Goal: Task Accomplishment & Management: Complete application form

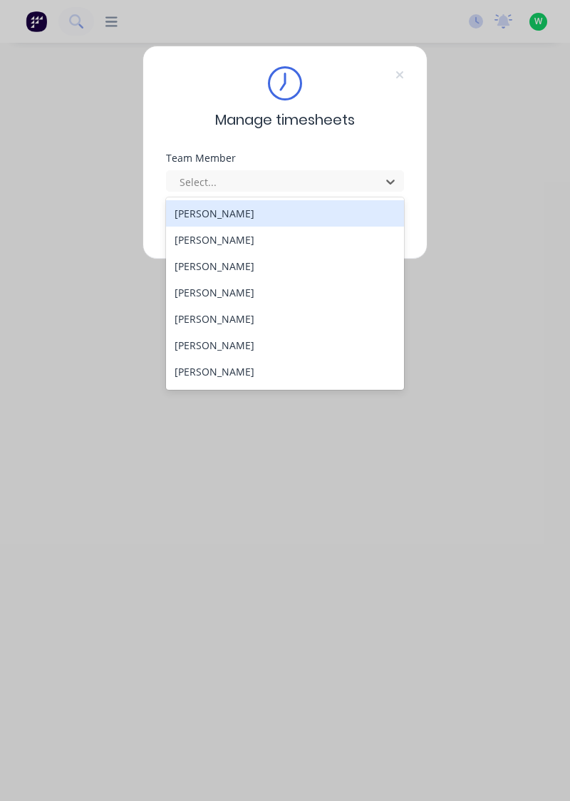
click at [241, 207] on div "[PERSON_NAME]" at bounding box center [285, 213] width 239 height 26
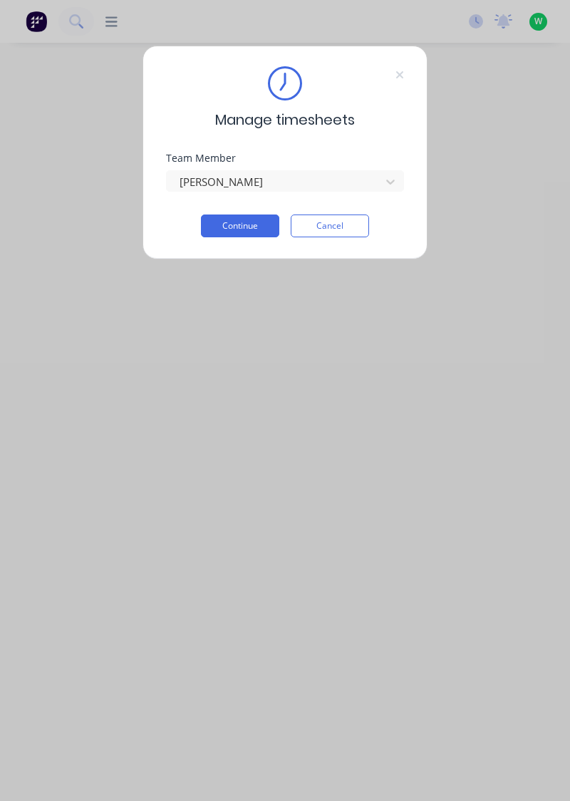
click at [266, 228] on button "Continue" at bounding box center [240, 226] width 78 height 23
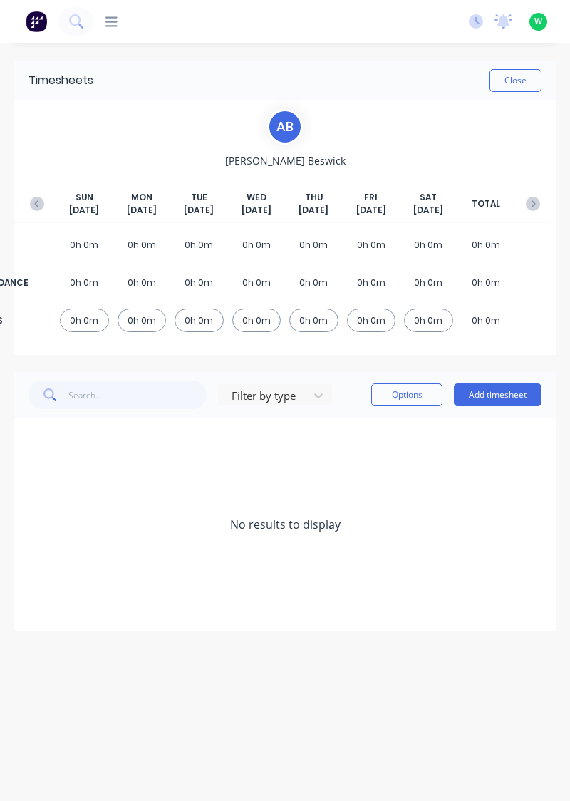
click at [497, 392] on button "Add timesheet" at bounding box center [498, 394] width 88 height 23
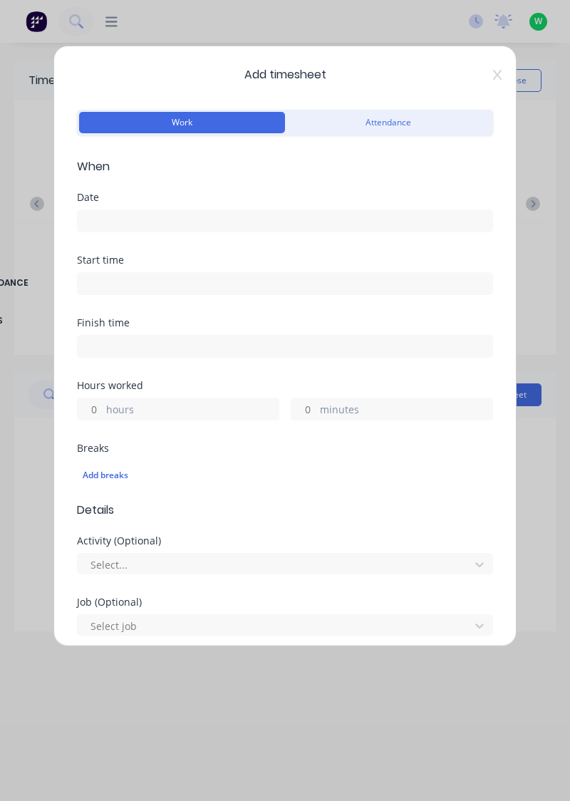
click at [291, 218] on input at bounding box center [285, 220] width 415 height 21
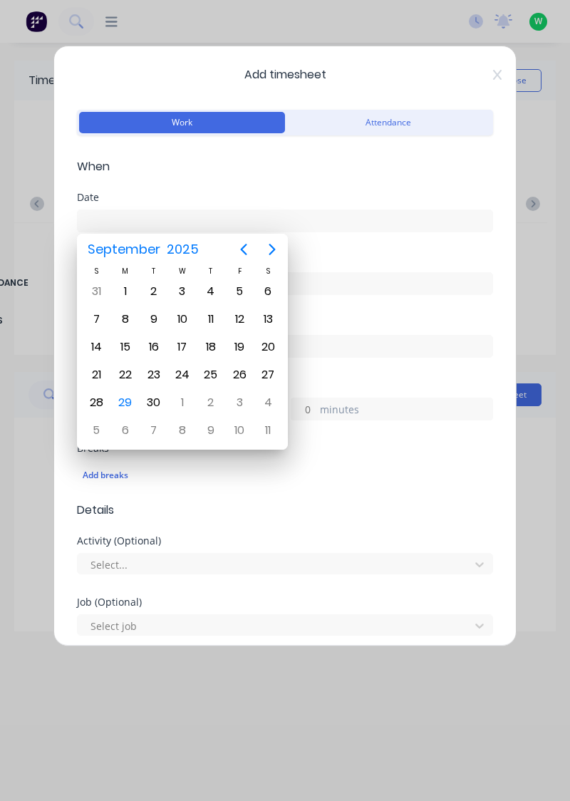
click at [123, 398] on div "29" at bounding box center [125, 402] width 21 height 21
type input "[DATE]"
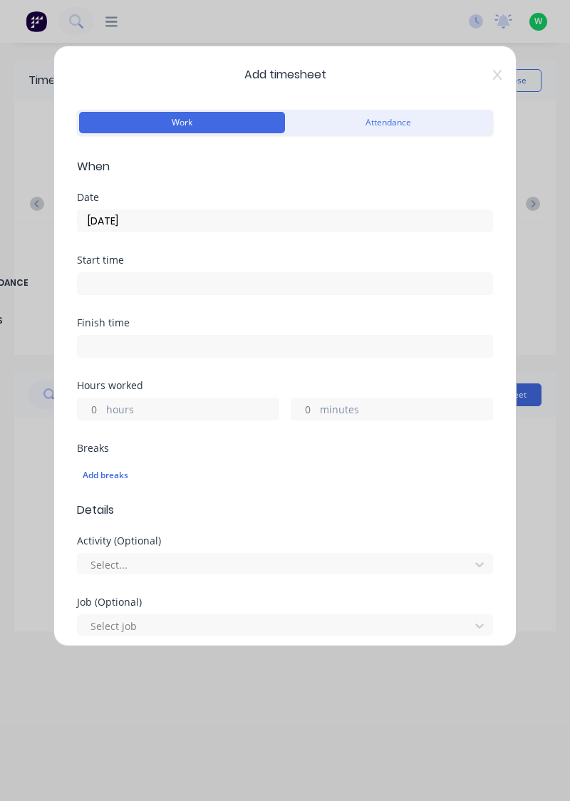
click at [172, 408] on label "hours" at bounding box center [192, 411] width 172 height 18
click at [103, 408] on input "hours" at bounding box center [90, 408] width 25 height 21
type input "8"
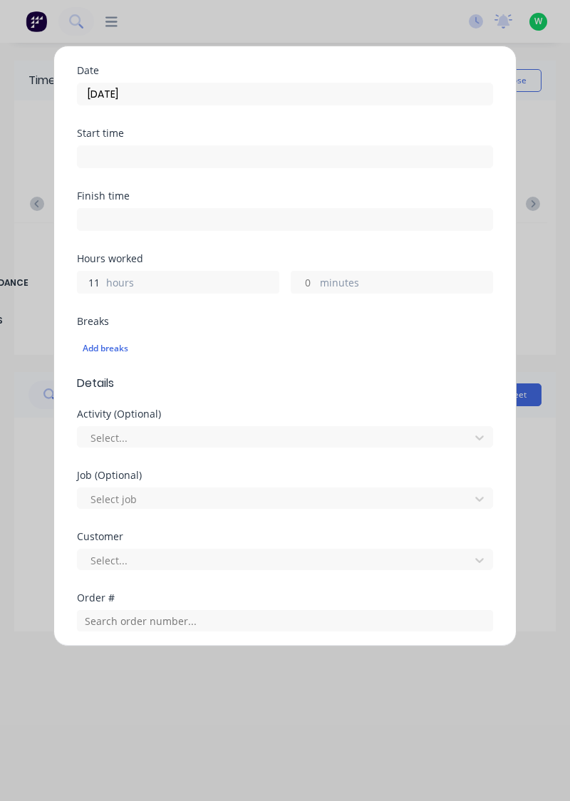
scroll to position [126, 0]
type input "1"
type input "6"
type input "5"
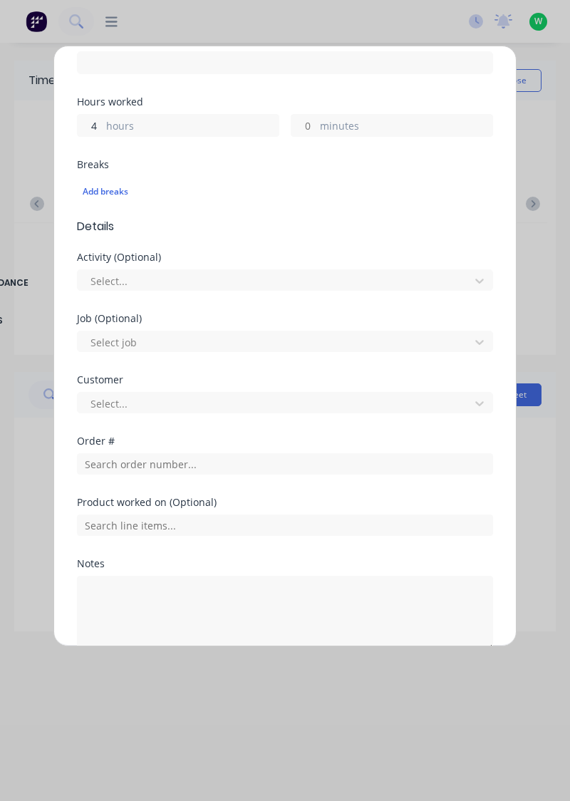
scroll to position [282, 0]
type input "4"
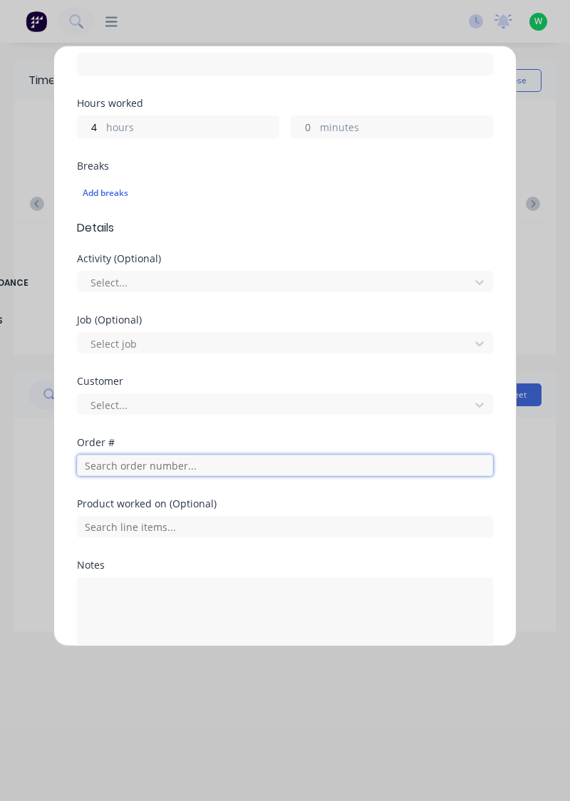
click at [147, 465] on input "text" at bounding box center [285, 465] width 416 height 21
type input "17943"
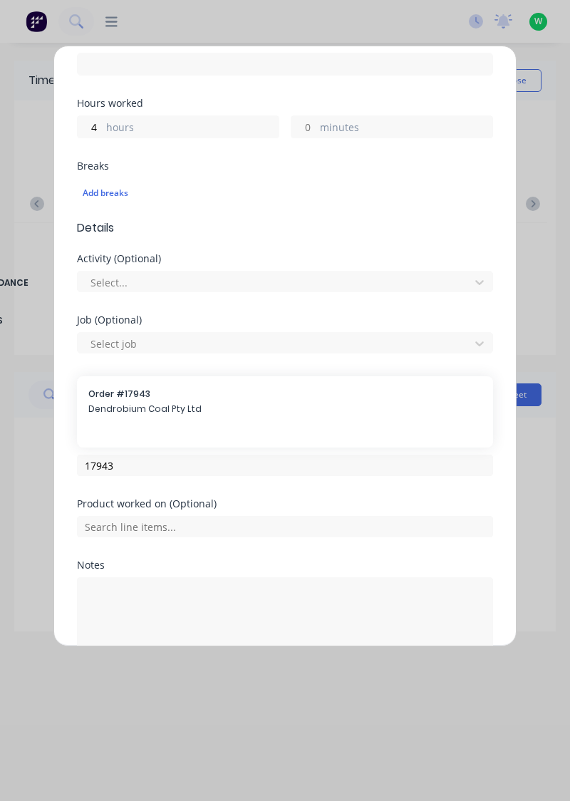
click at [185, 403] on span "Dendrobium Coal Pty Ltd" at bounding box center [284, 409] width 393 height 13
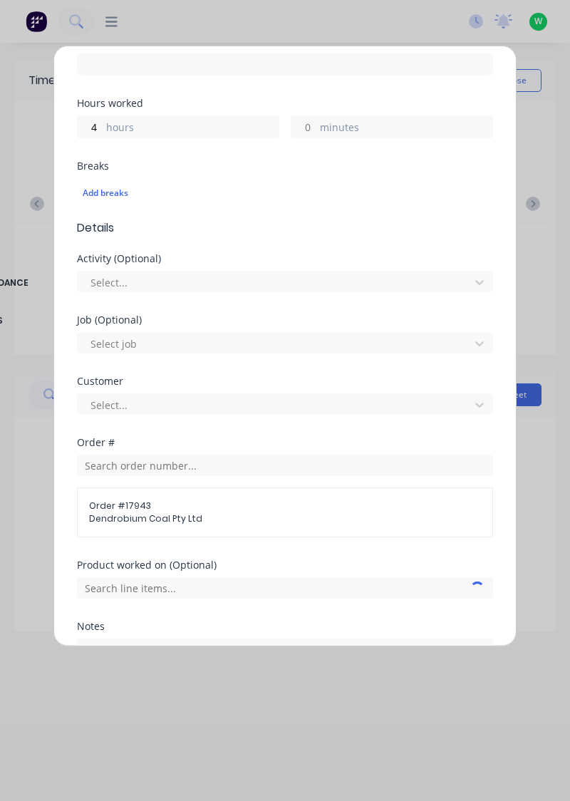
scroll to position [382, 0]
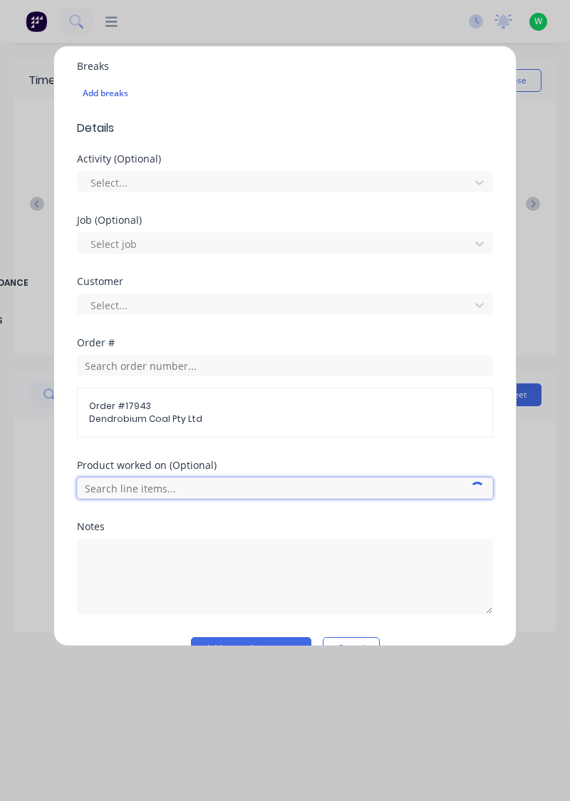
click at [179, 488] on input "text" at bounding box center [285, 487] width 416 height 21
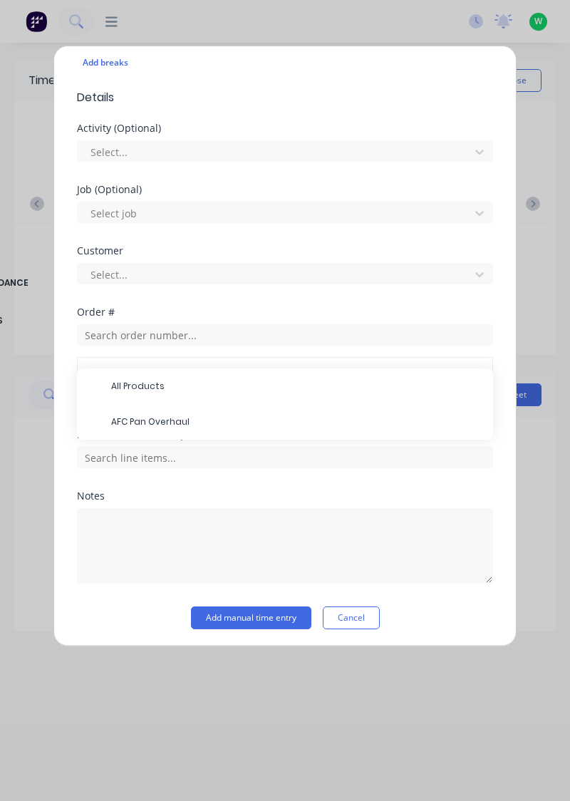
click at [184, 423] on span "AFC Pan Overhaul" at bounding box center [296, 421] width 371 height 13
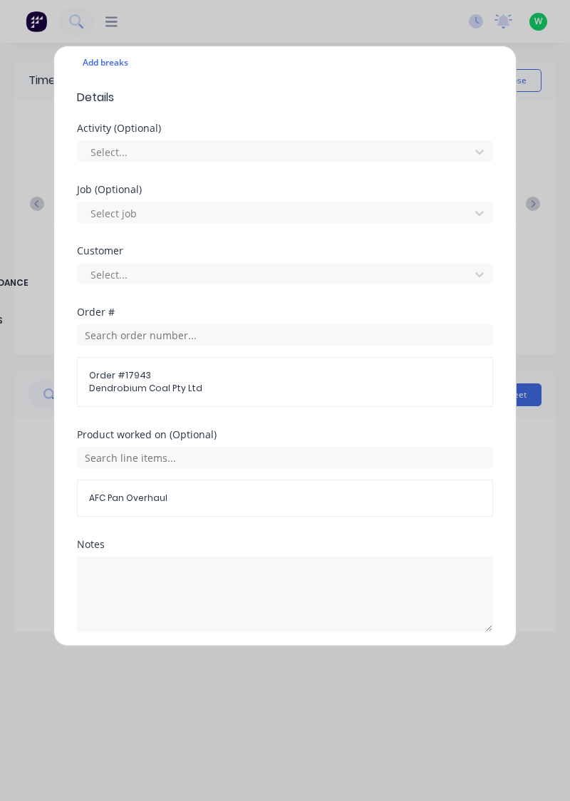
scroll to position [460, 0]
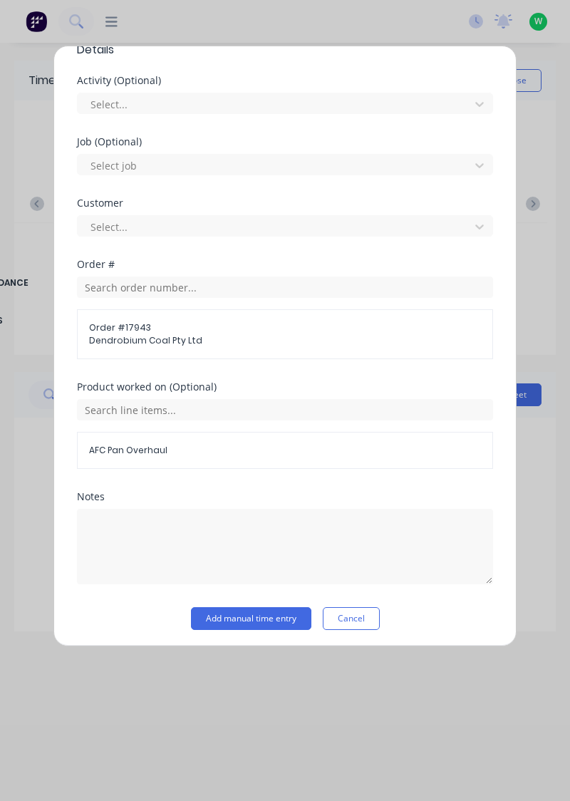
click at [229, 619] on button "Add manual time entry" at bounding box center [251, 618] width 120 height 23
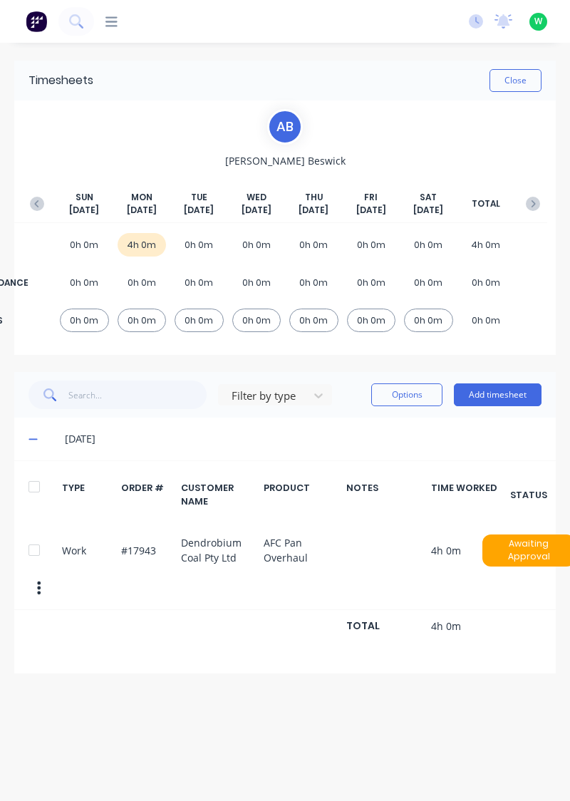
click at [520, 388] on button "Add timesheet" at bounding box center [498, 394] width 88 height 23
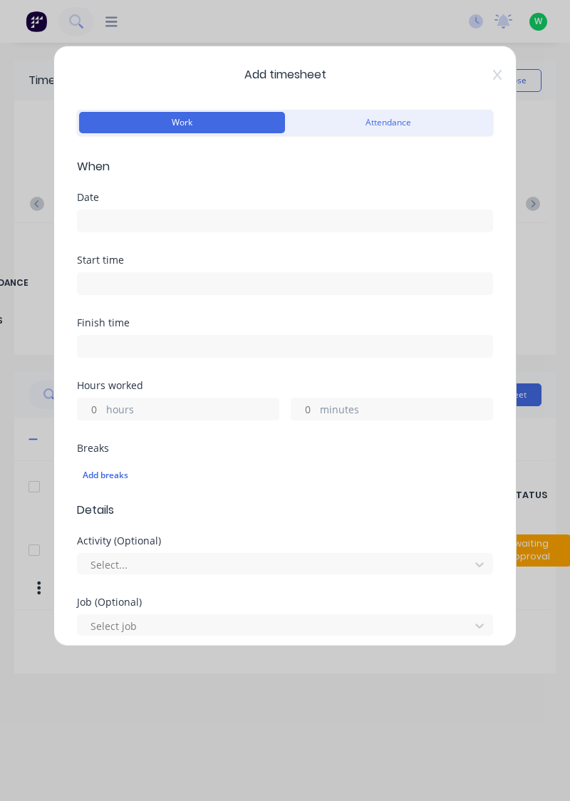
click at [248, 215] on input at bounding box center [285, 220] width 415 height 21
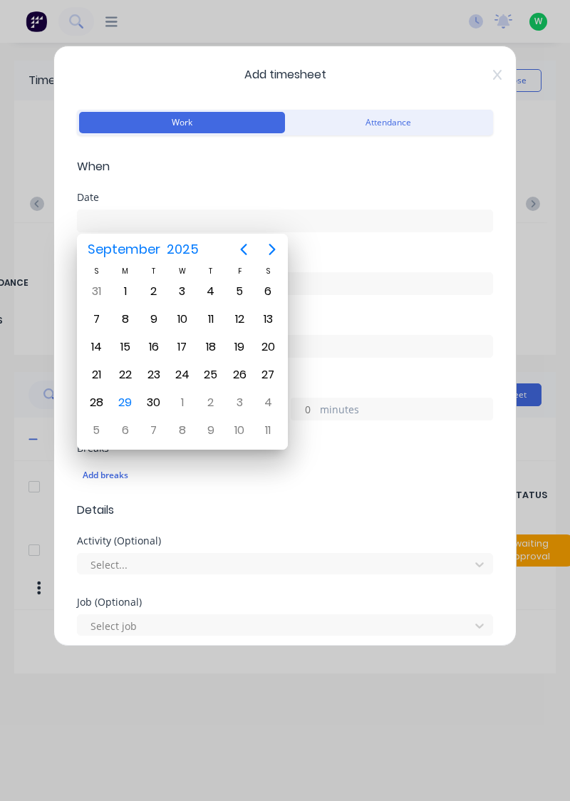
click at [125, 398] on div "29" at bounding box center [125, 402] width 21 height 21
type input "[DATE]"
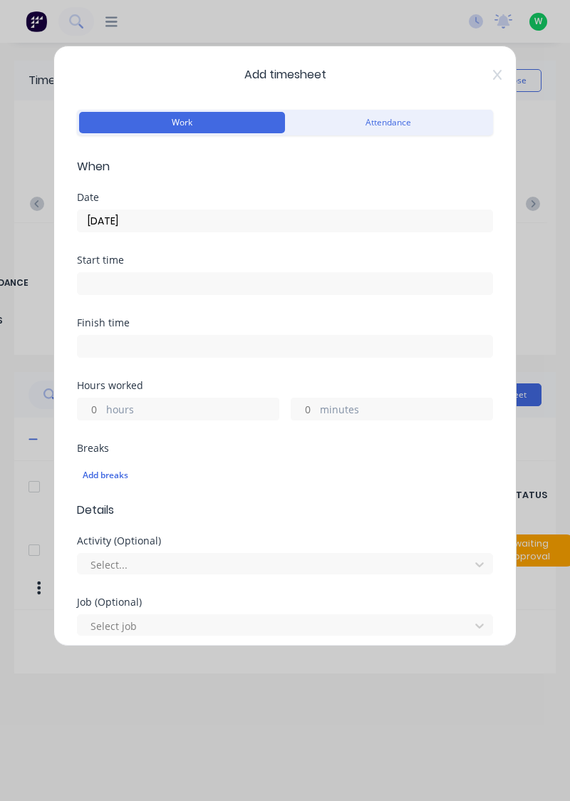
click at [185, 403] on label "hours" at bounding box center [192, 411] width 172 height 18
click at [103, 403] on input "hours" at bounding box center [90, 408] width 25 height 21
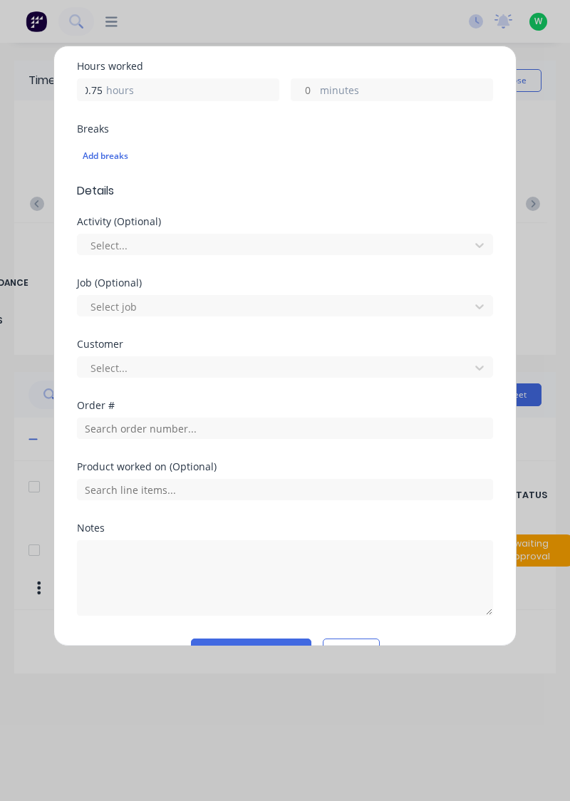
scroll to position [352, 0]
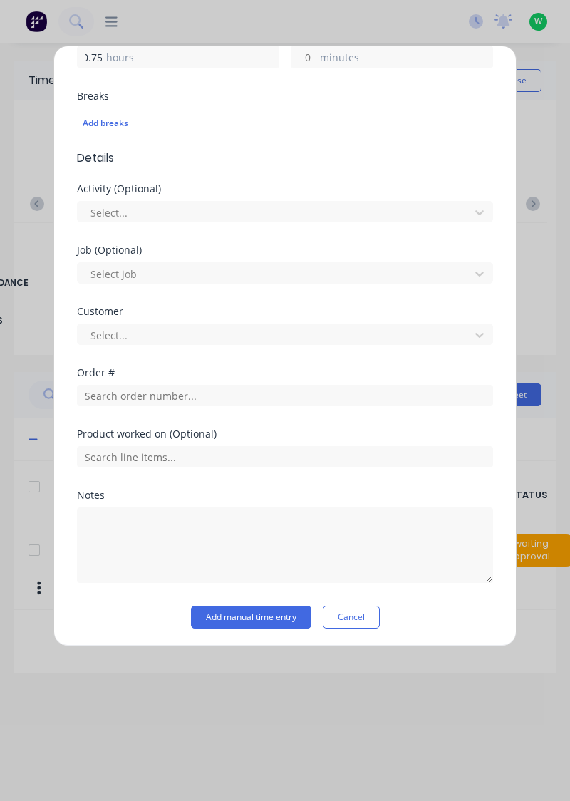
type input "0.75"
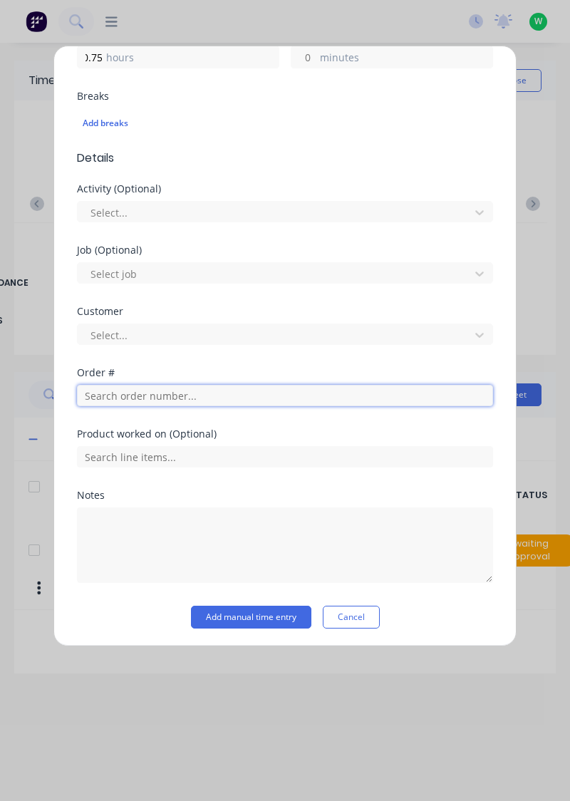
click at [174, 395] on input "text" at bounding box center [285, 395] width 416 height 21
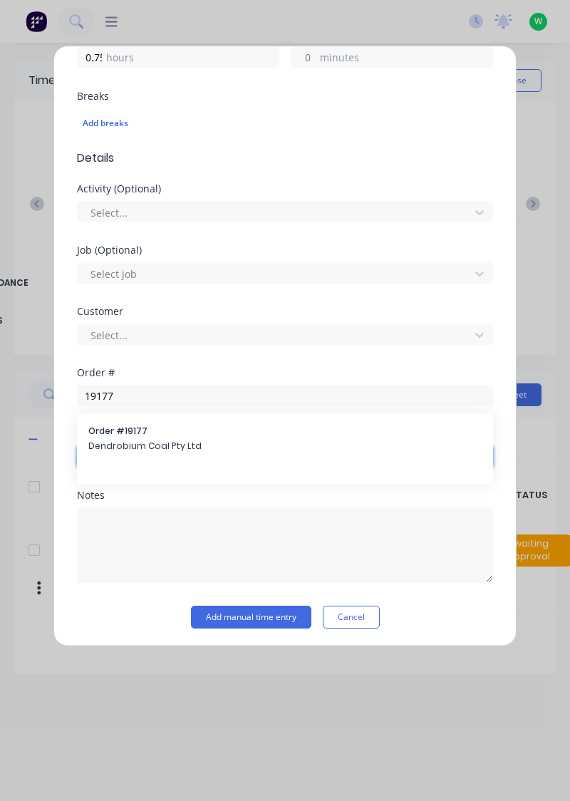
click at [192, 446] on input "text" at bounding box center [285, 456] width 416 height 21
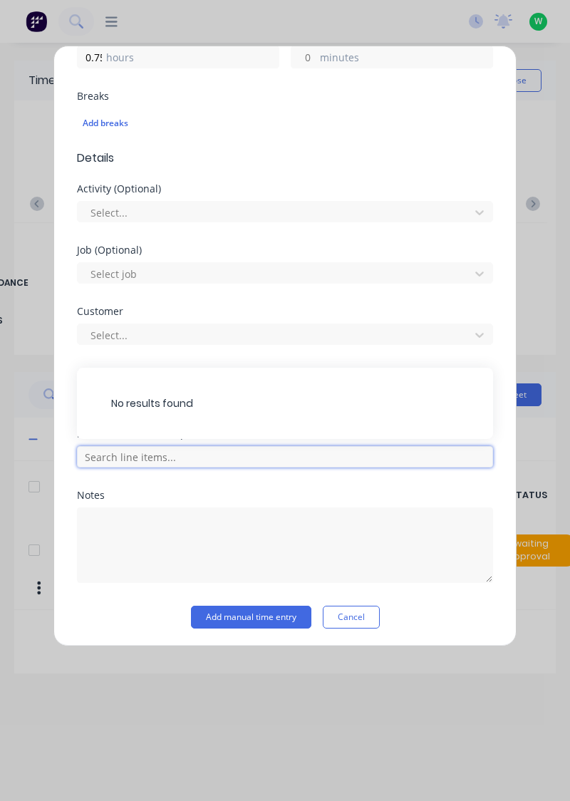
click at [187, 455] on input "text" at bounding box center [285, 456] width 416 height 21
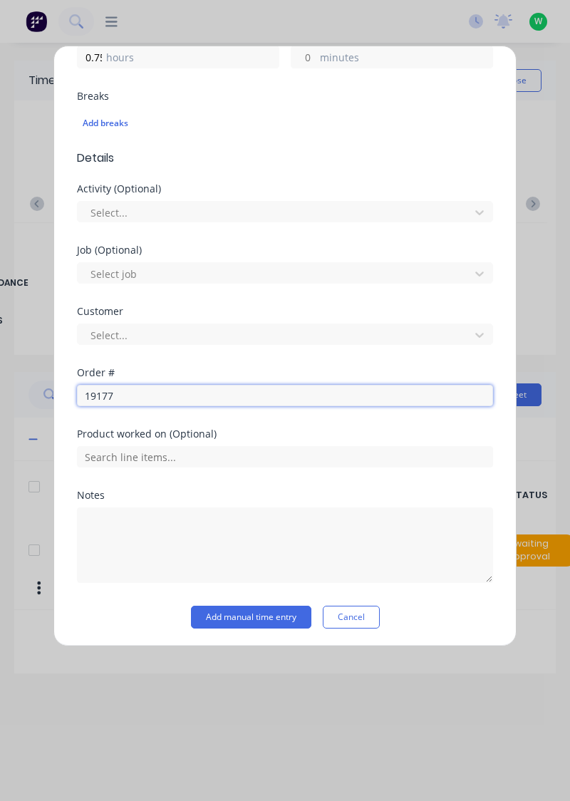
click at [193, 396] on input "19177" at bounding box center [285, 395] width 416 height 21
type input "19177"
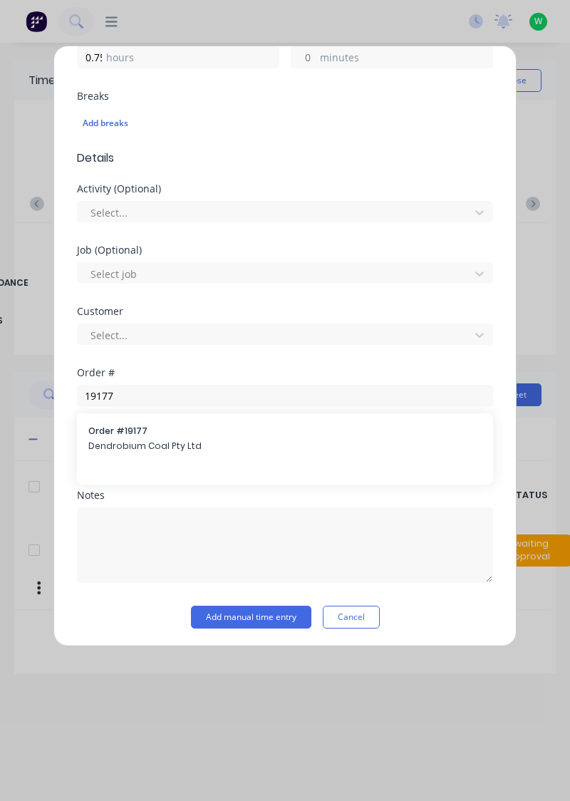
click at [177, 433] on span "Order # 19177" at bounding box center [284, 431] width 393 height 13
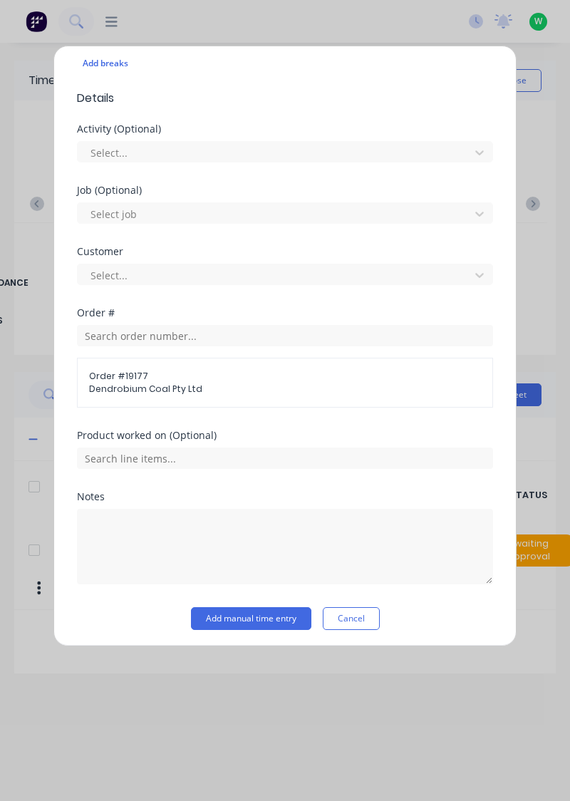
scroll to position [413, 0]
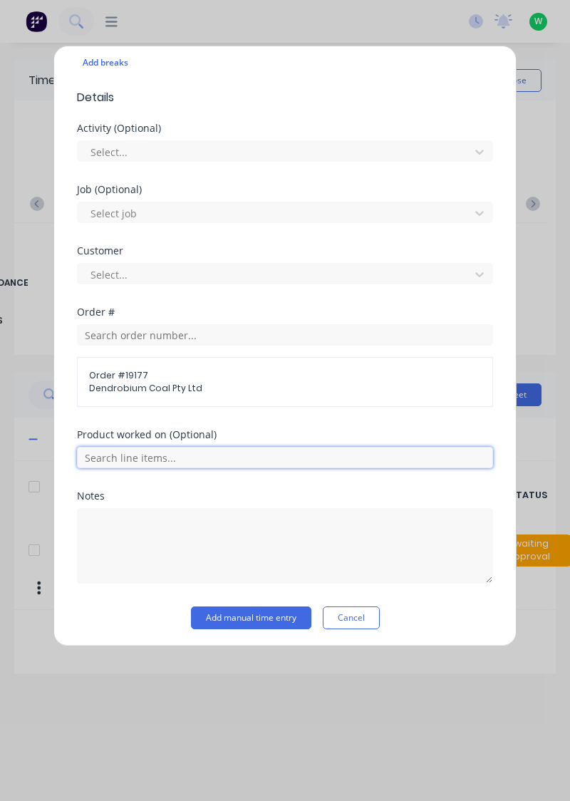
click at [211, 455] on input "text" at bounding box center [285, 457] width 416 height 21
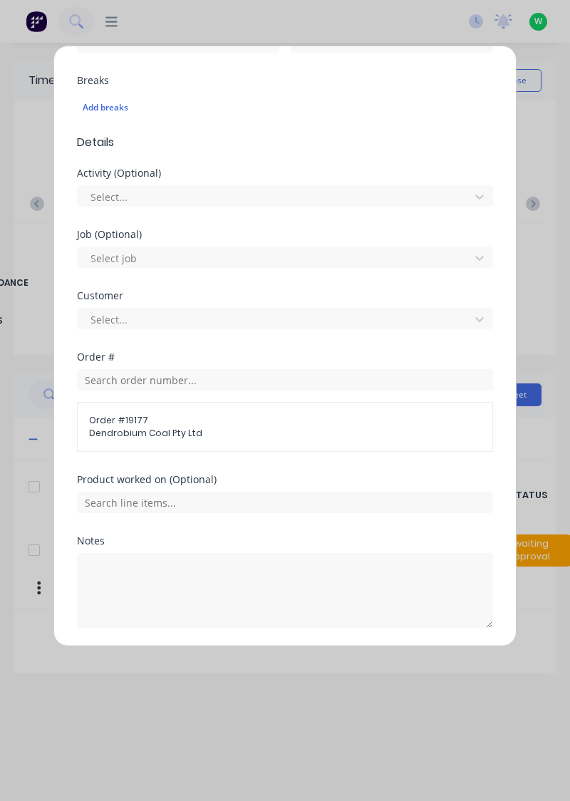
click at [199, 476] on div "Product worked on (Optional)" at bounding box center [285, 480] width 416 height 10
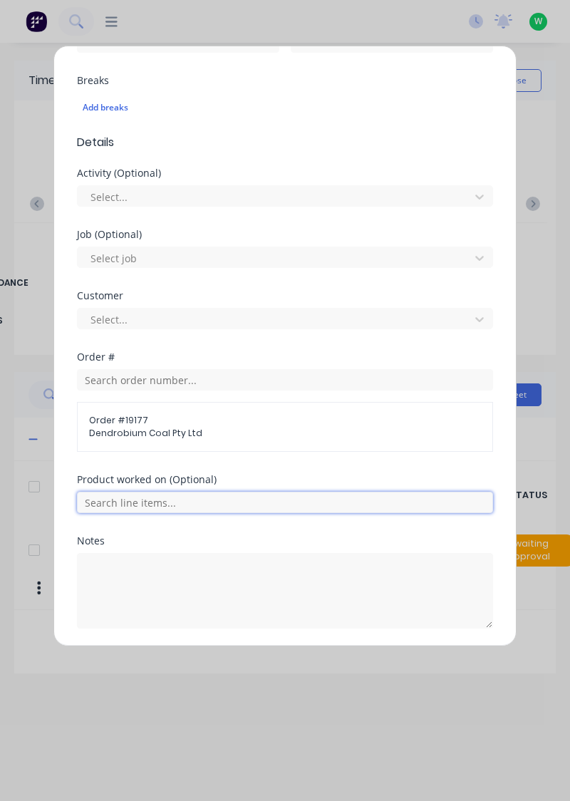
click at [194, 498] on input "text" at bounding box center [285, 502] width 416 height 21
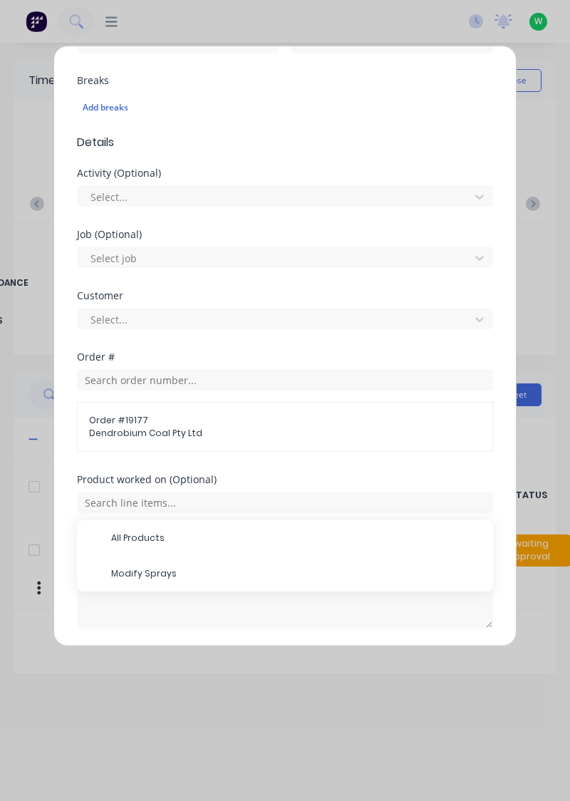
click at [158, 574] on span "Modify Sprays" at bounding box center [296, 573] width 371 height 13
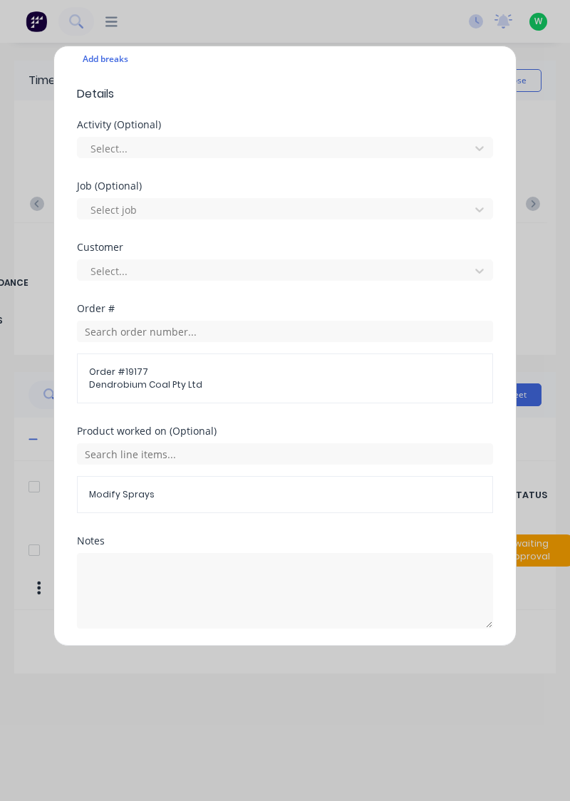
click at [288, 656] on button "Add manual time entry" at bounding box center [251, 662] width 120 height 23
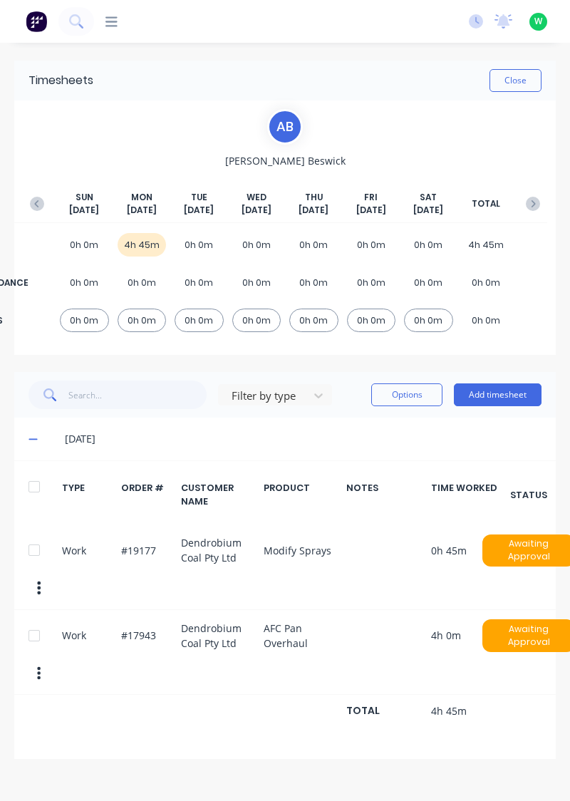
click at [495, 394] on button "Add timesheet" at bounding box center [498, 394] width 88 height 23
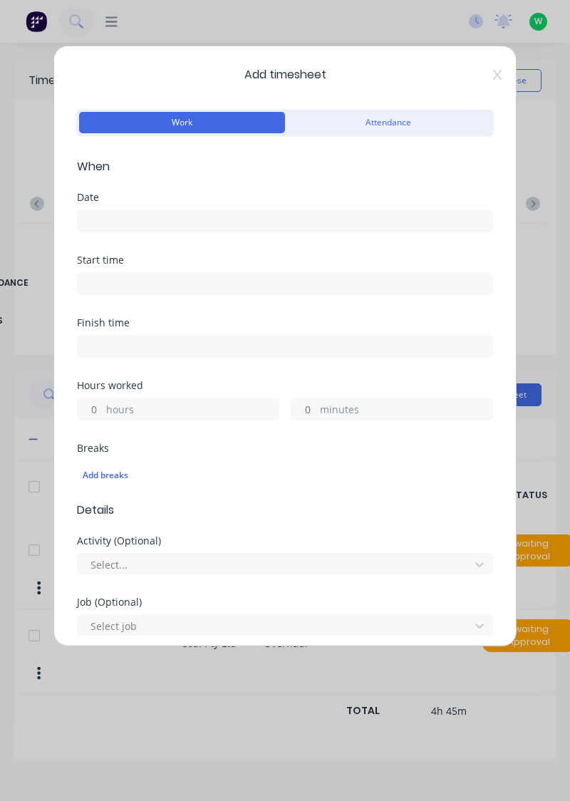
click at [309, 216] on input at bounding box center [285, 220] width 415 height 21
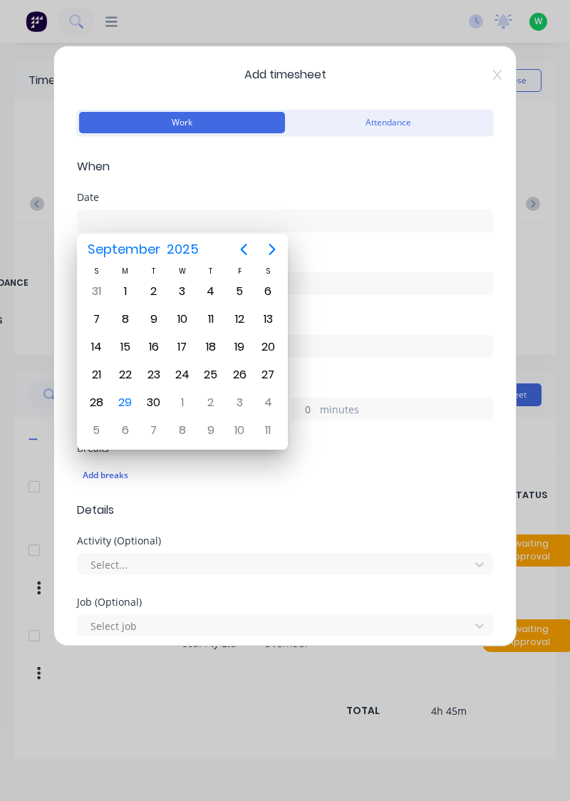
click at [125, 400] on div "29" at bounding box center [125, 402] width 21 height 21
type input "[DATE]"
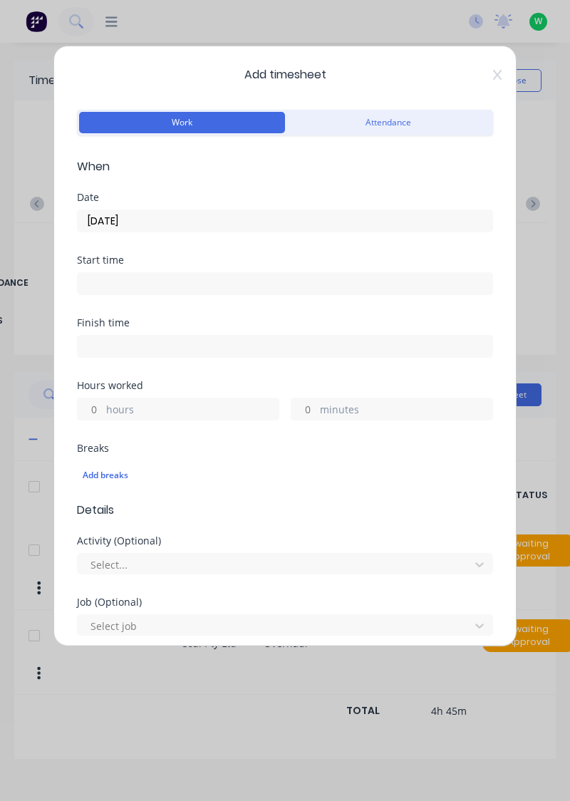
click at [187, 405] on label "hours" at bounding box center [192, 411] width 172 height 18
click at [103, 405] on input "hours" at bounding box center [90, 408] width 25 height 21
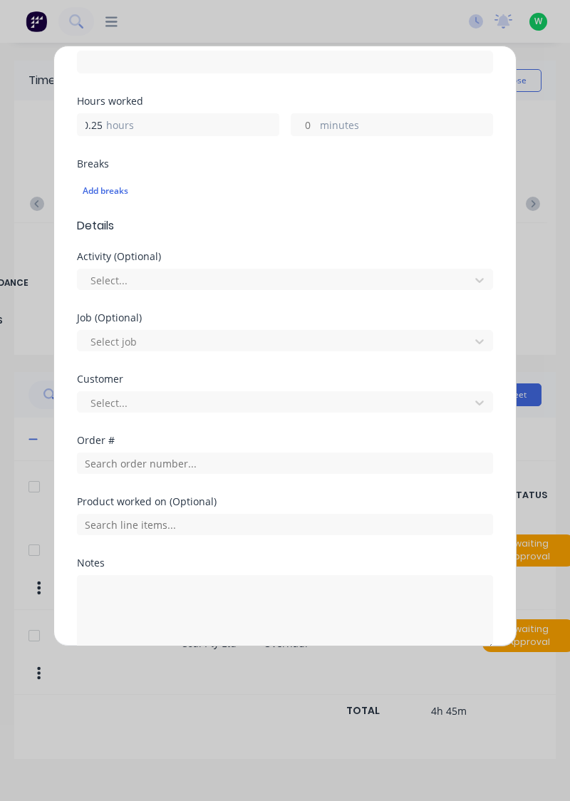
scroll to position [290, 0]
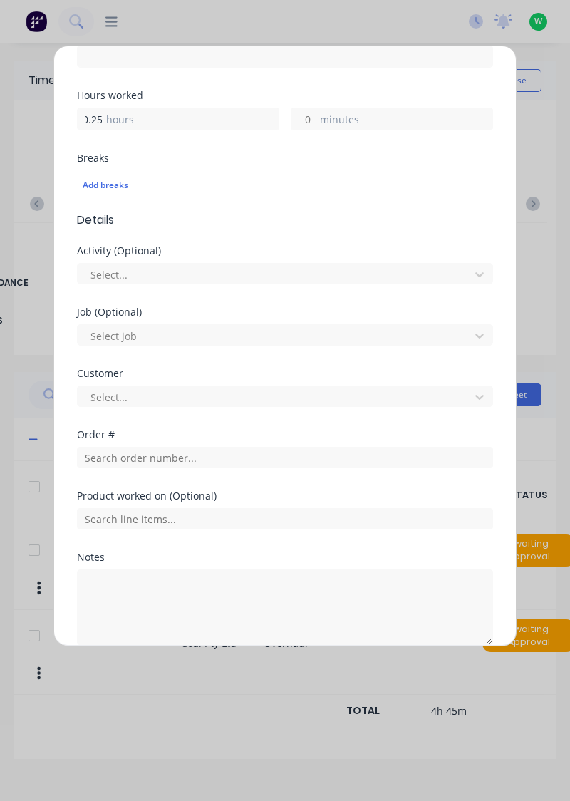
type input "0.25"
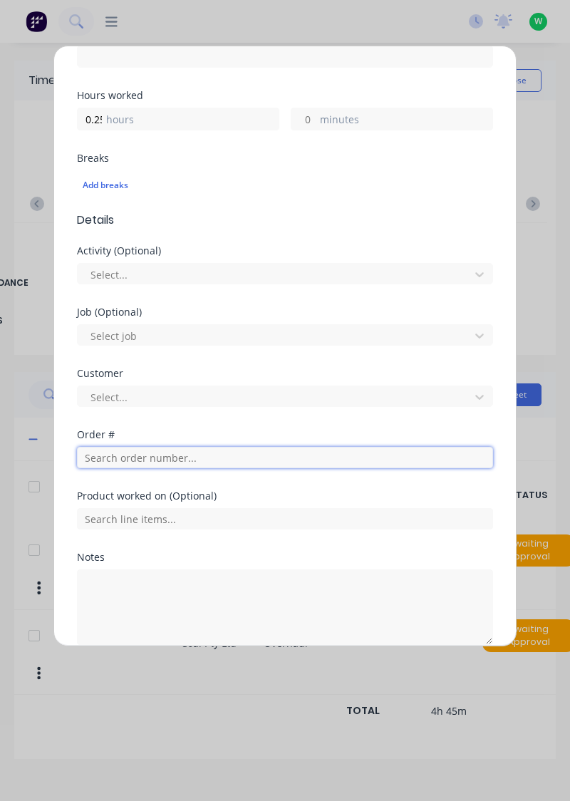
click at [187, 455] on input "text" at bounding box center [285, 457] width 416 height 21
type input "19183"
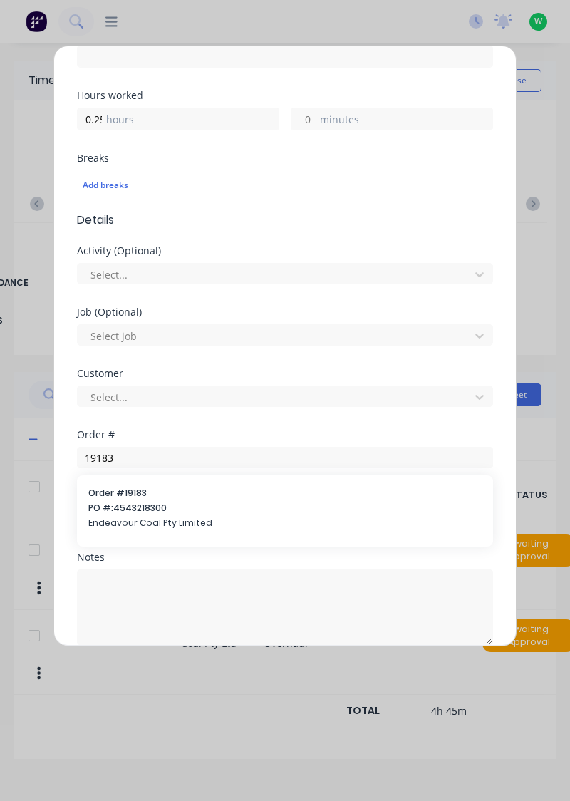
click at [159, 505] on span "PO #: 4543218300" at bounding box center [284, 508] width 393 height 13
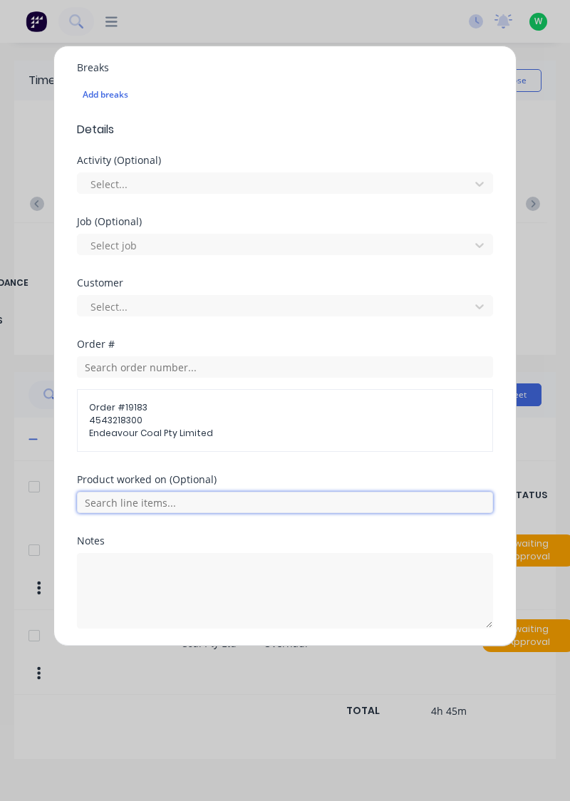
click at [209, 495] on input "text" at bounding box center [285, 502] width 416 height 21
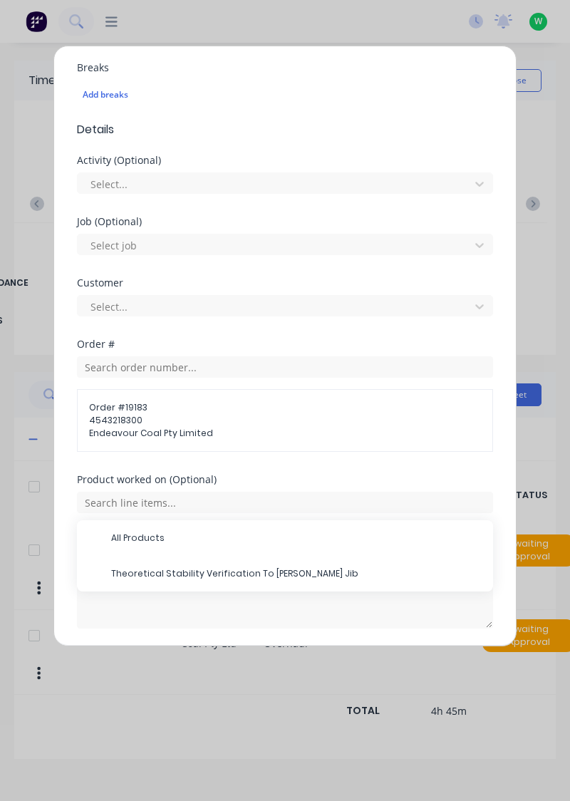
click at [204, 567] on span "Theoretical Stability Verification To [PERSON_NAME] Jib" at bounding box center [296, 573] width 371 height 13
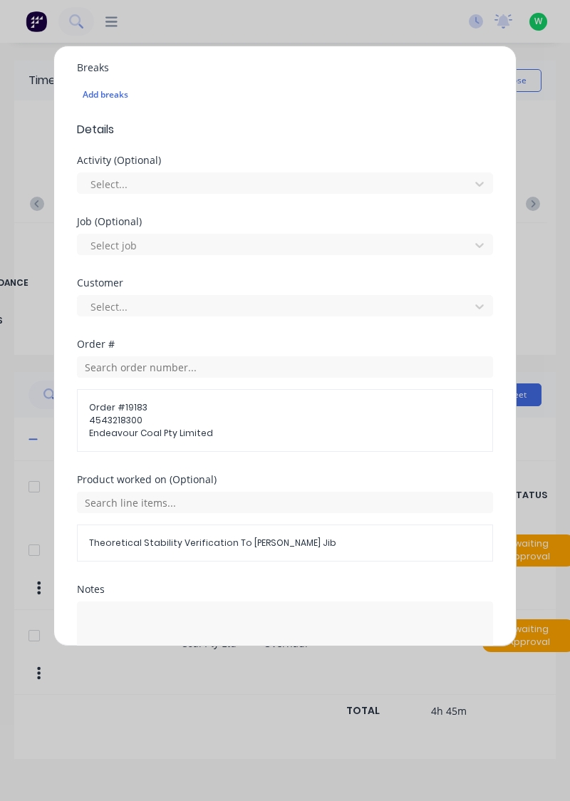
scroll to position [429, 0]
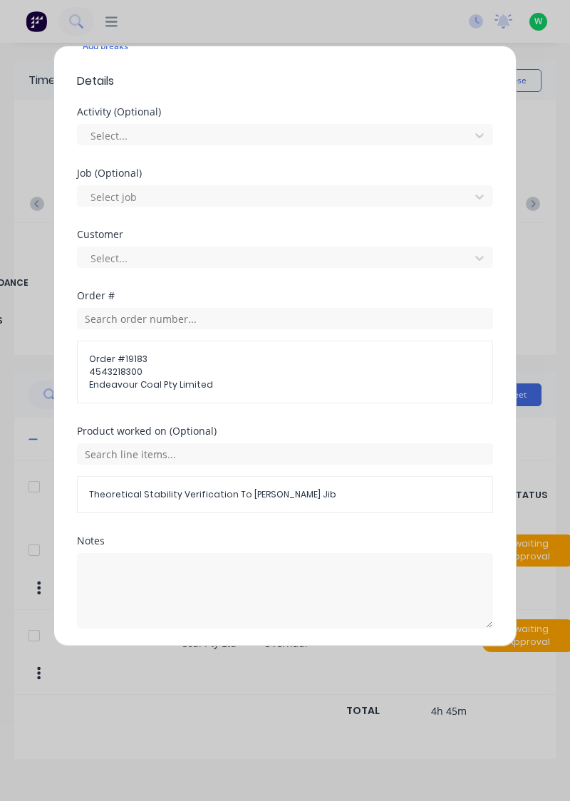
click at [284, 657] on button "Add manual time entry" at bounding box center [251, 662] width 120 height 23
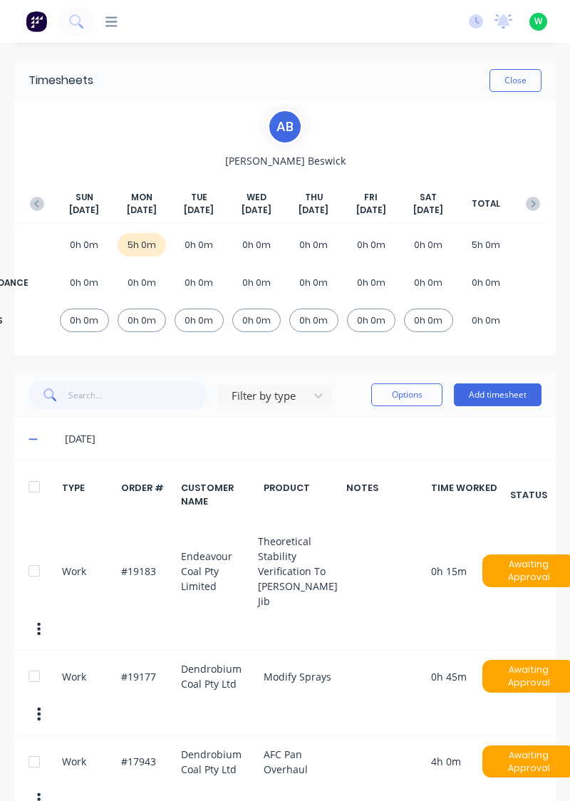
click at [520, 398] on button "Add timesheet" at bounding box center [498, 394] width 88 height 23
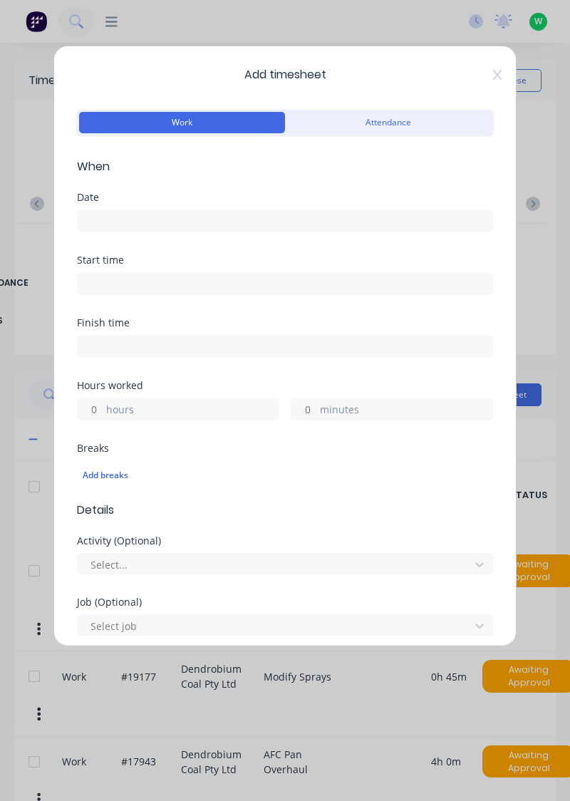
click at [208, 405] on label "hours" at bounding box center [192, 411] width 172 height 18
click at [103, 405] on input "hours" at bounding box center [90, 408] width 25 height 21
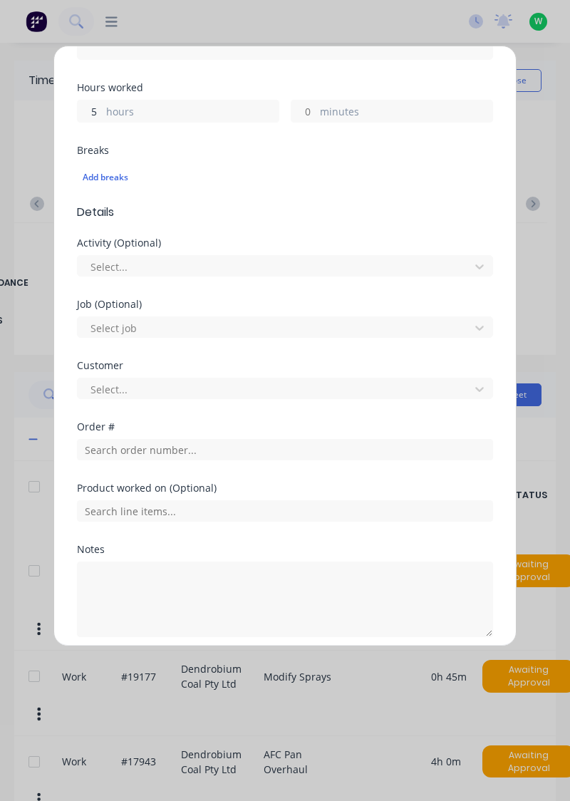
scroll to position [297, 0]
type input "5"
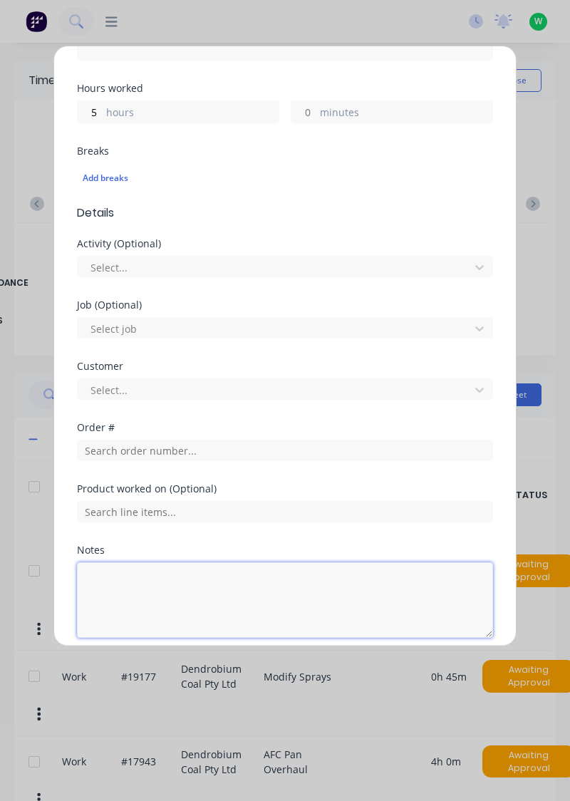
click at [202, 584] on textarea at bounding box center [285, 600] width 416 height 76
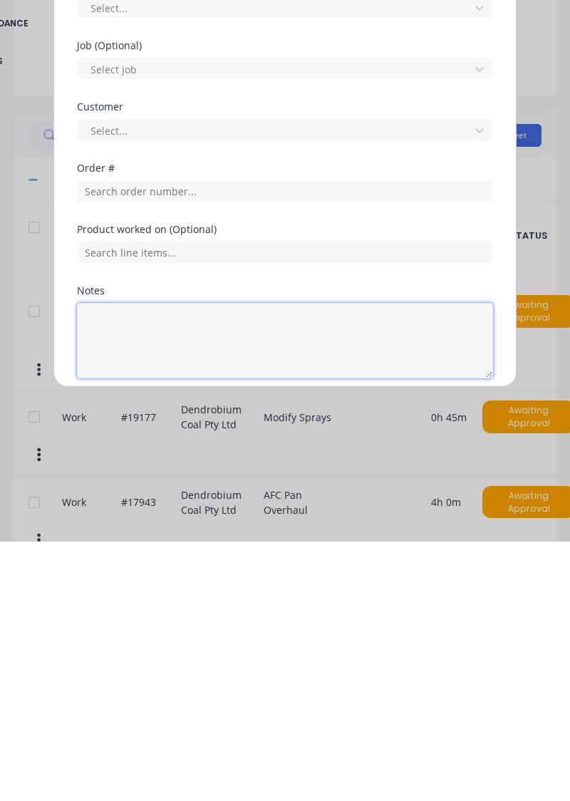
scroll to position [16, 0]
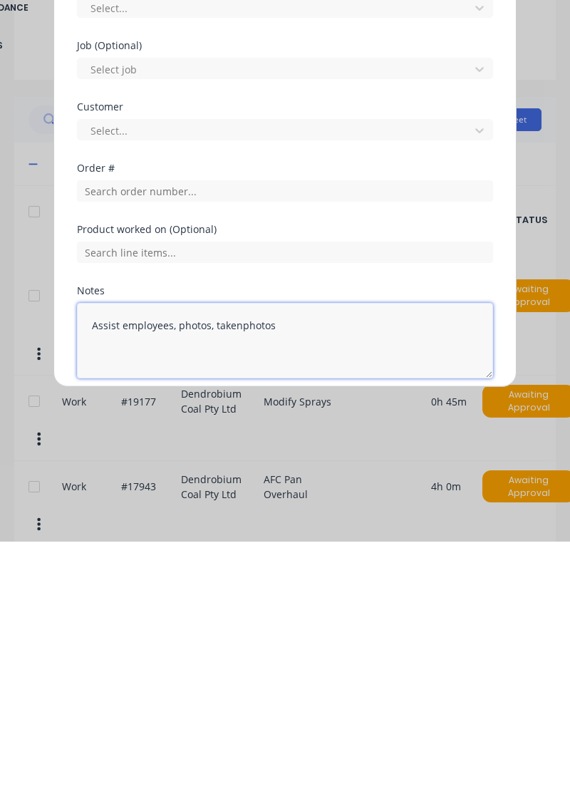
click at [241, 586] on textarea "Assist employees, photos, takenphotos" at bounding box center [285, 600] width 416 height 76
click at [238, 576] on textarea "Assist employees, photos, and taken photos" at bounding box center [285, 600] width 416 height 76
click at [242, 580] on textarea "Assist employees, photos, taken photos" at bounding box center [285, 600] width 416 height 76
click at [318, 577] on textarea "Assist employees, photos, taking photos" at bounding box center [285, 600] width 416 height 76
type textarea "Assist employees, photos, taking photos of crane, sort out deliverys, sort stoc…"
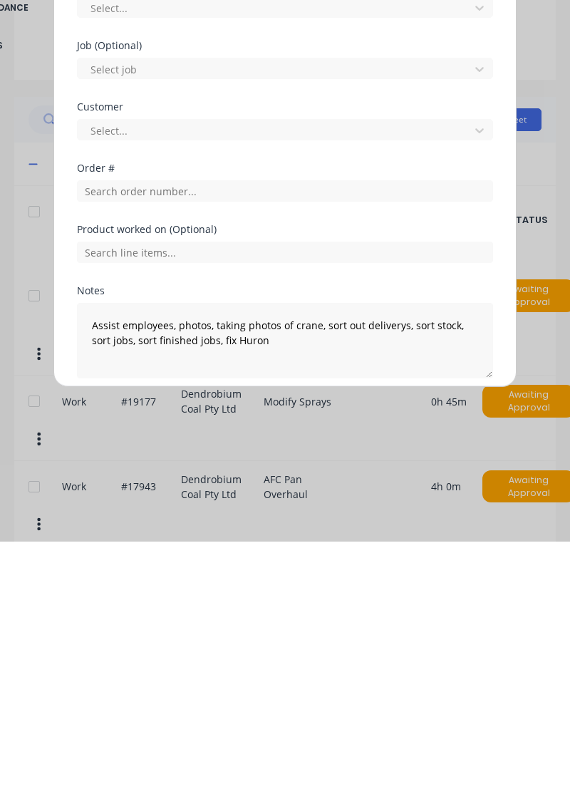
click at [284, 664] on button "Add manual time entry" at bounding box center [251, 672] width 120 height 23
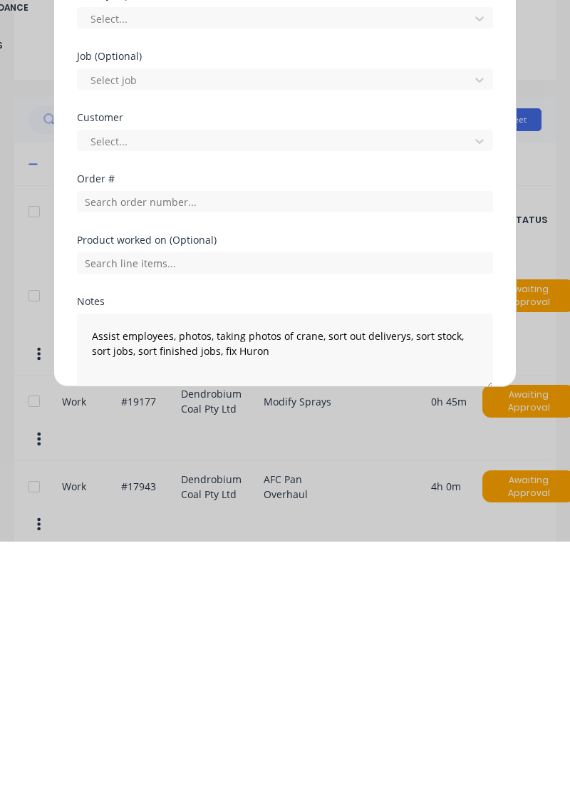
scroll to position [308, 0]
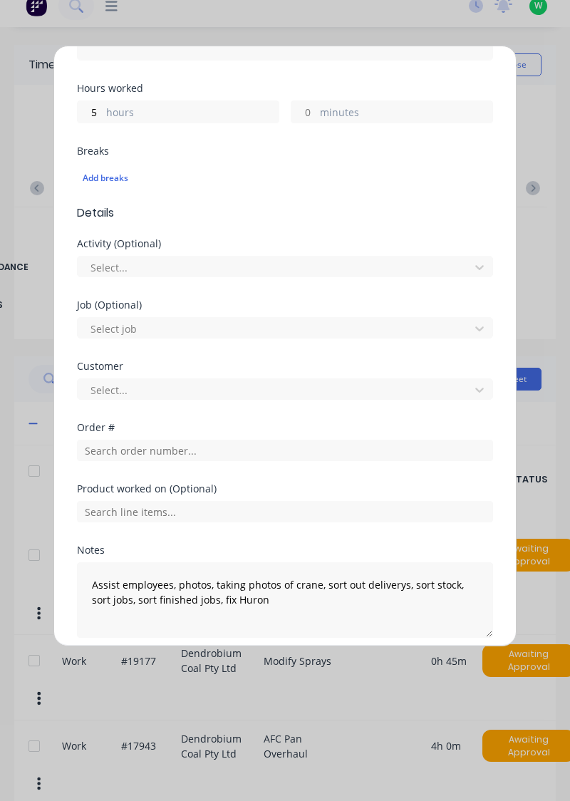
click at [272, 667] on button "Add manual time entry" at bounding box center [251, 672] width 120 height 23
click at [275, 668] on button "Add manual time entry" at bounding box center [251, 672] width 120 height 23
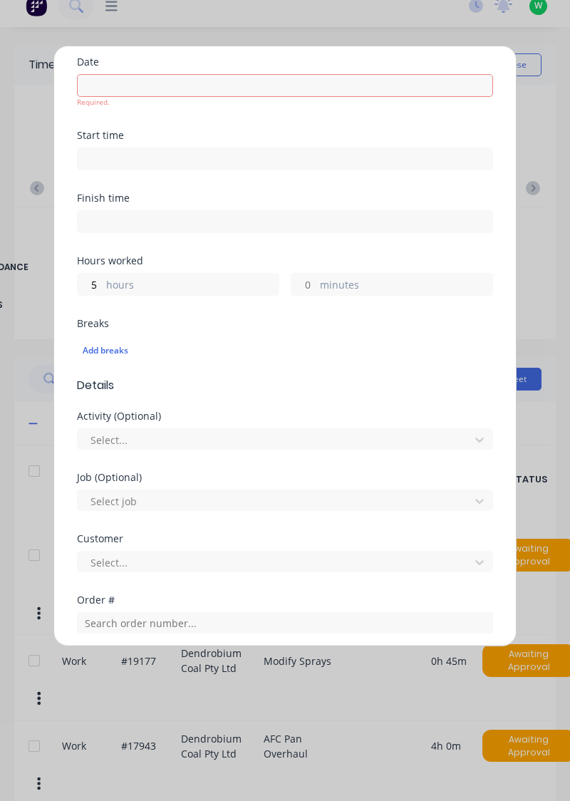
scroll to position [0, 0]
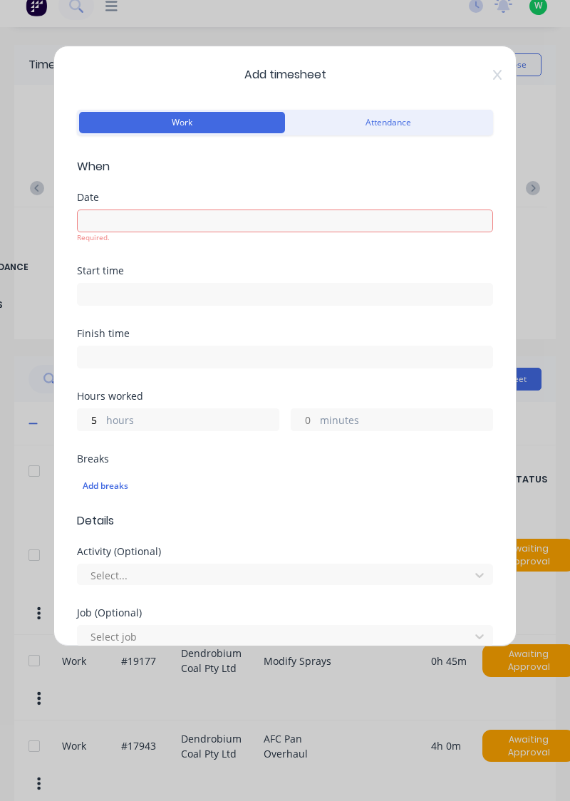
click at [244, 222] on input at bounding box center [285, 220] width 415 height 21
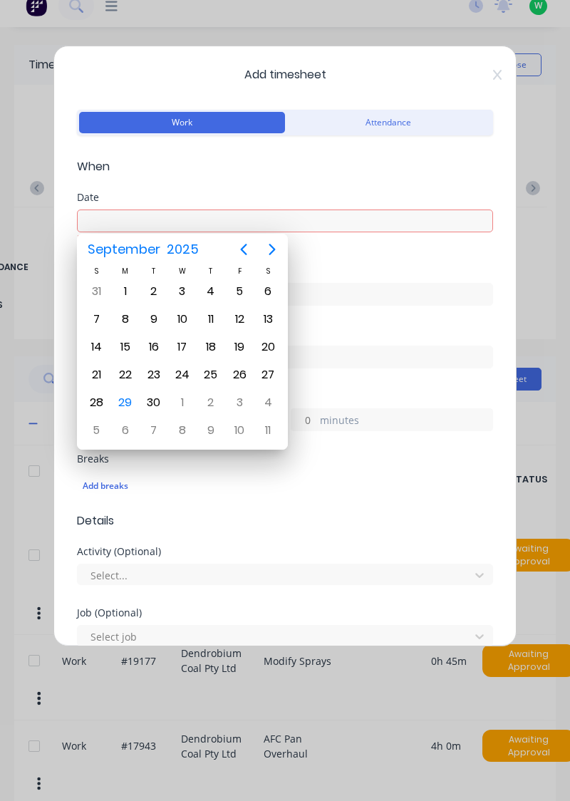
click at [123, 398] on div "29" at bounding box center [125, 402] width 21 height 21
type input "[DATE]"
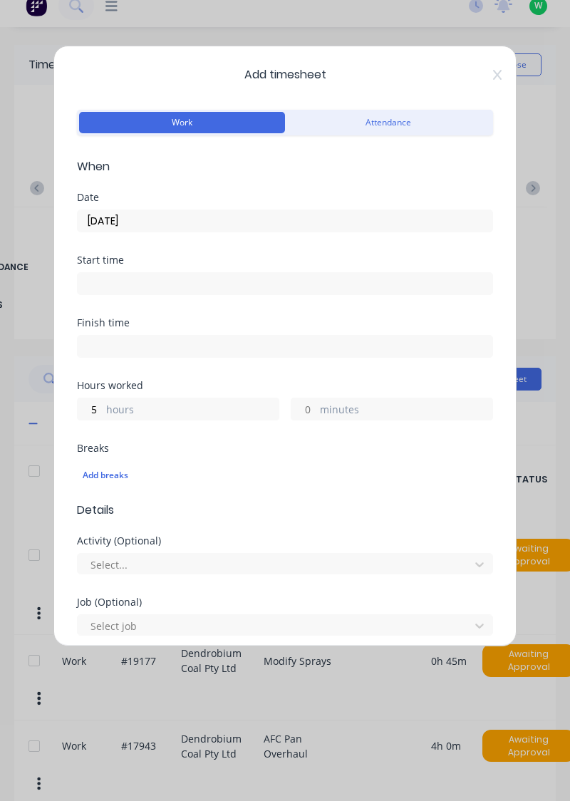
scroll to position [307, 0]
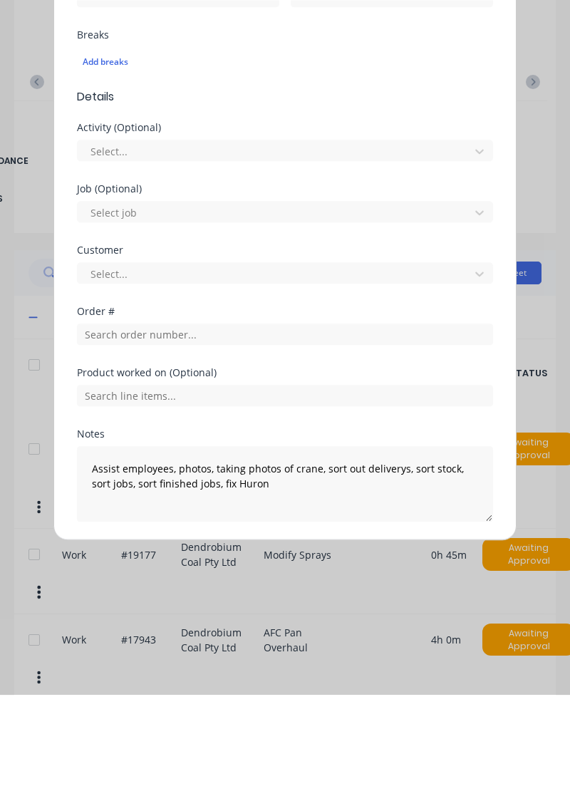
click at [289, 662] on button "Add manual time entry" at bounding box center [251, 662] width 120 height 23
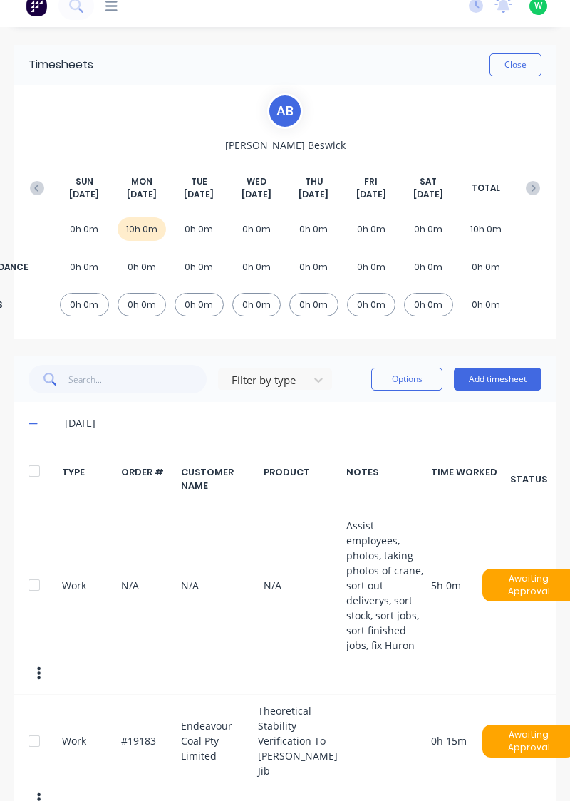
click at [486, 373] on button "Add timesheet" at bounding box center [498, 379] width 88 height 23
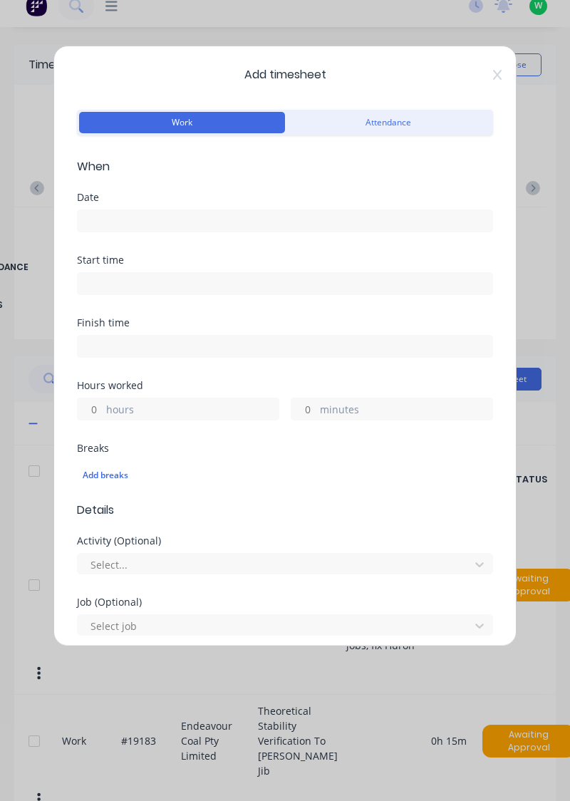
click at [228, 217] on input at bounding box center [285, 220] width 415 height 21
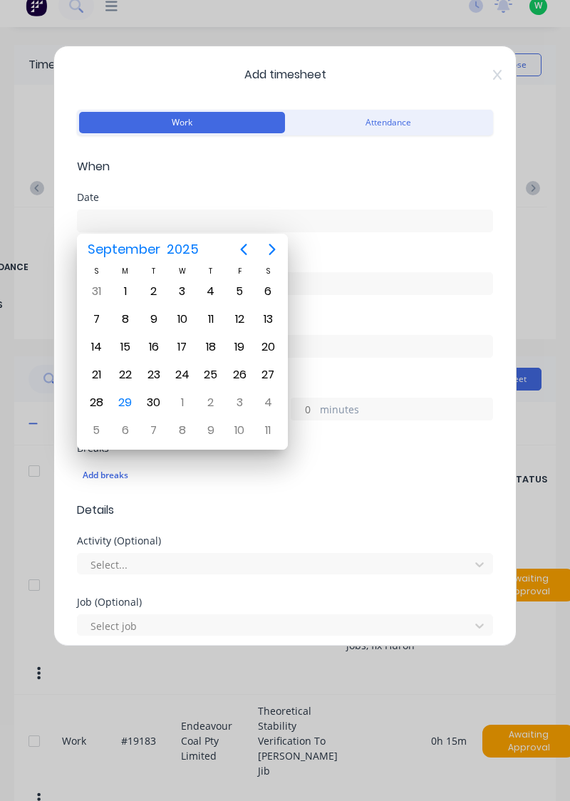
click at [123, 402] on div "29" at bounding box center [125, 402] width 21 height 21
type input "[DATE]"
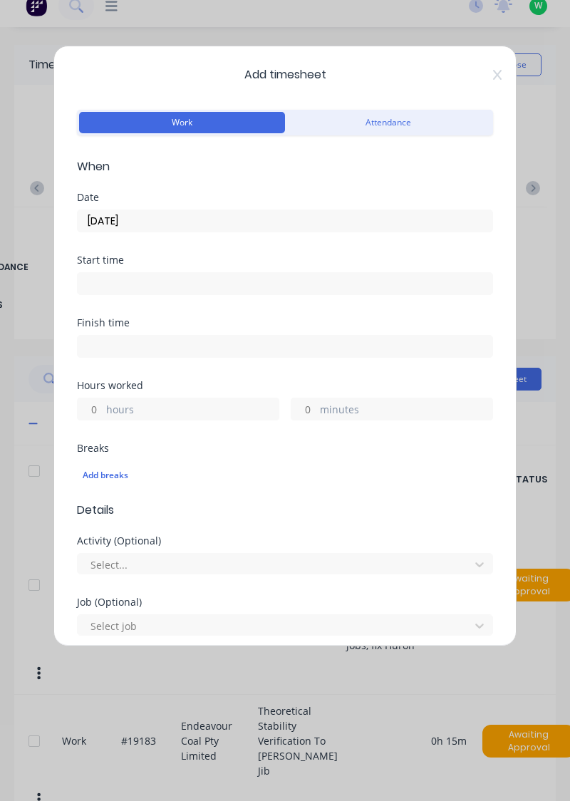
click at [170, 406] on label "hours" at bounding box center [192, 411] width 172 height 18
click at [103, 406] on input "hours" at bounding box center [90, 408] width 25 height 21
type input "0"
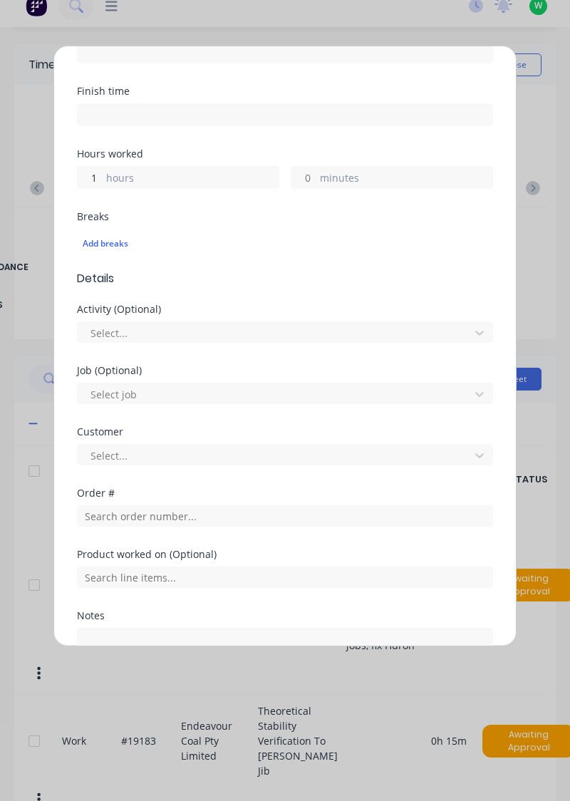
scroll to position [237, 0]
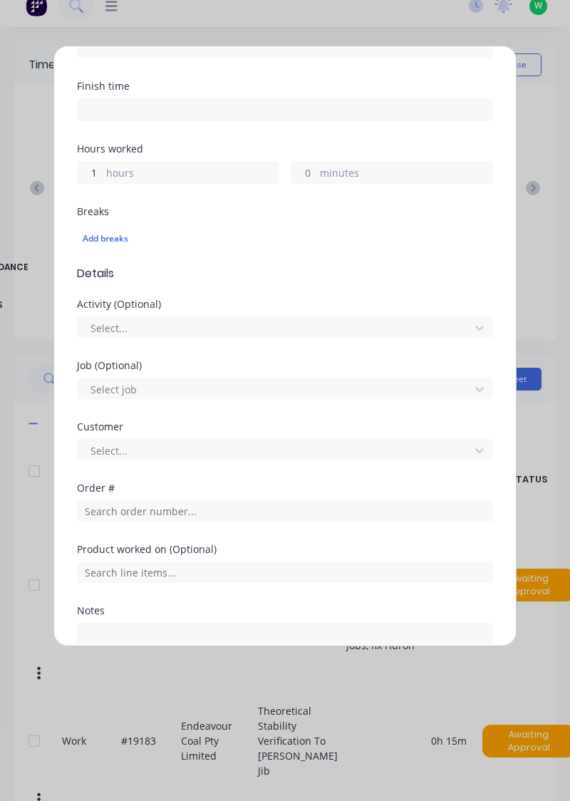
type input "1"
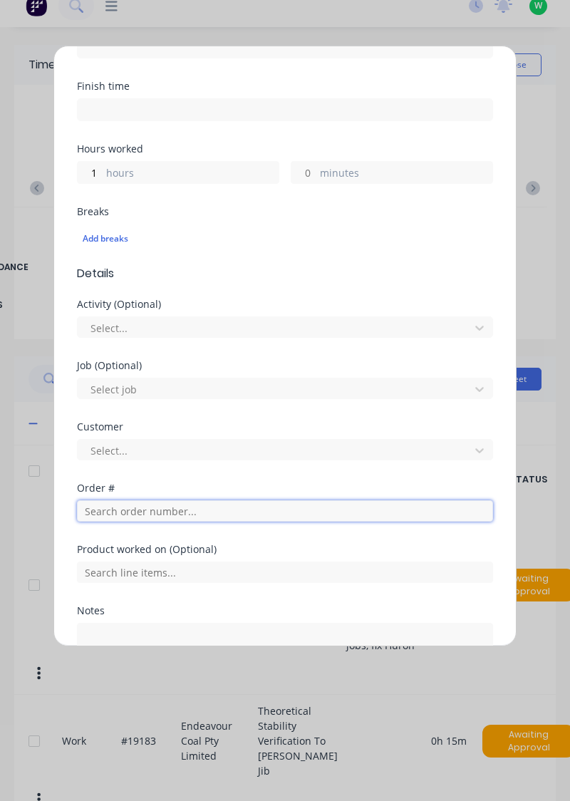
click at [181, 510] on input "text" at bounding box center [285, 510] width 416 height 21
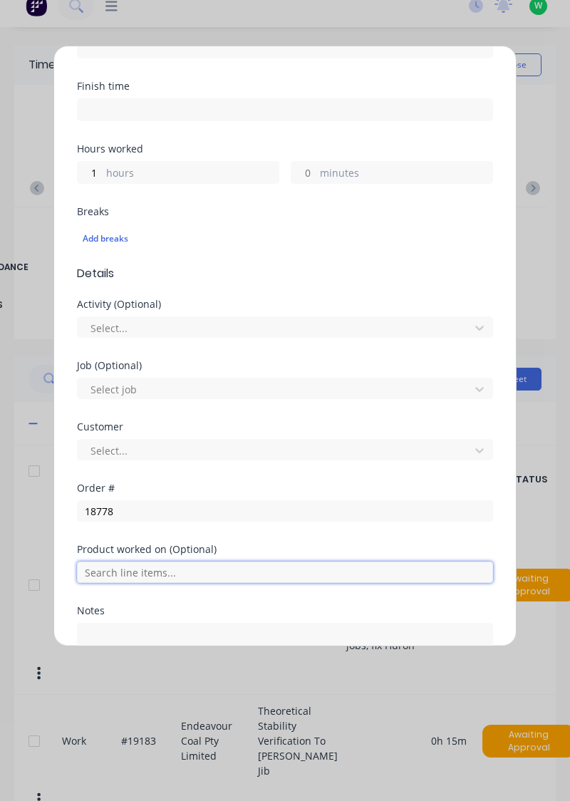
click at [200, 566] on input "text" at bounding box center [285, 572] width 416 height 21
click at [134, 565] on input "text" at bounding box center [285, 572] width 416 height 21
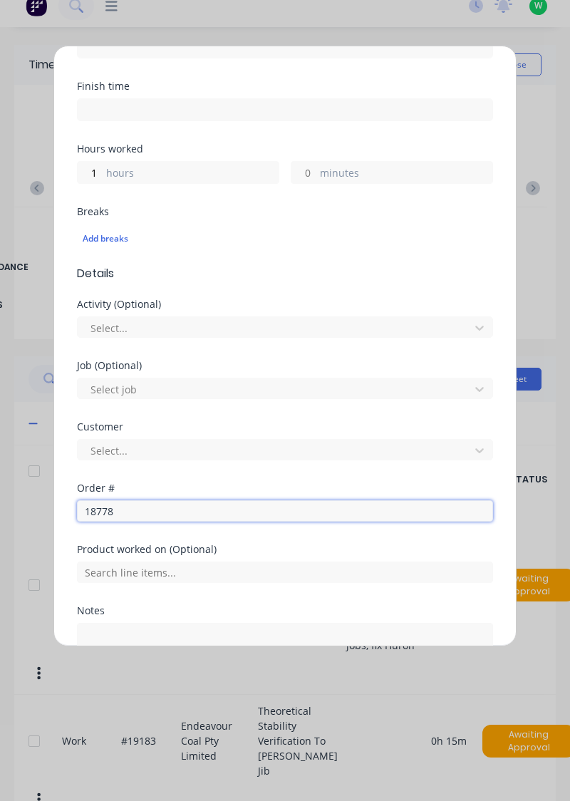
click at [172, 511] on input "18778" at bounding box center [285, 510] width 416 height 21
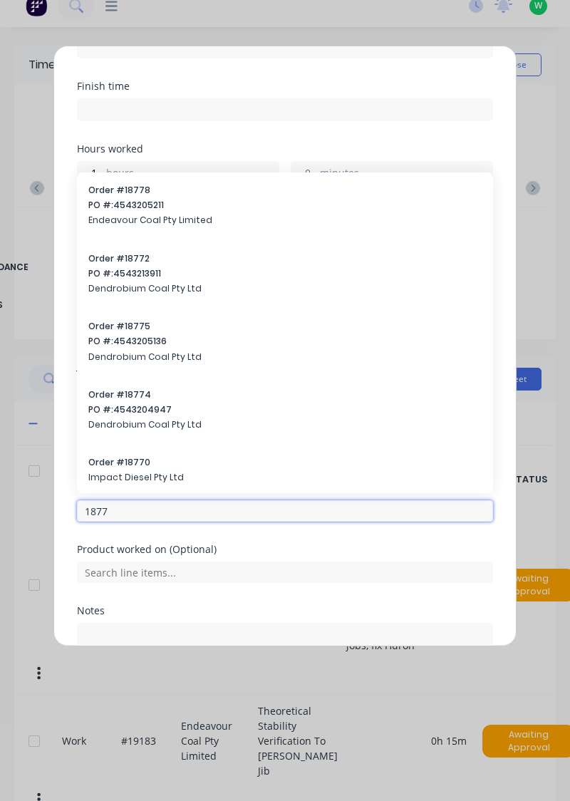
type input "18778"
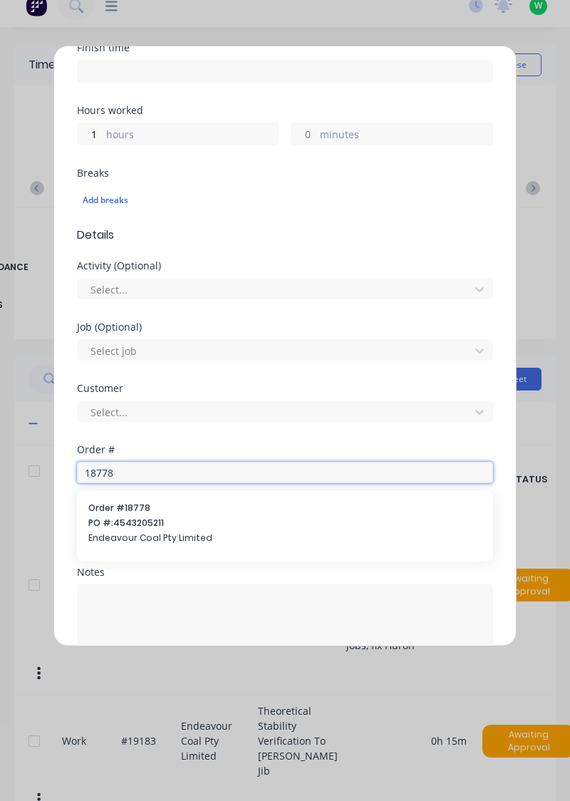
scroll to position [307, 0]
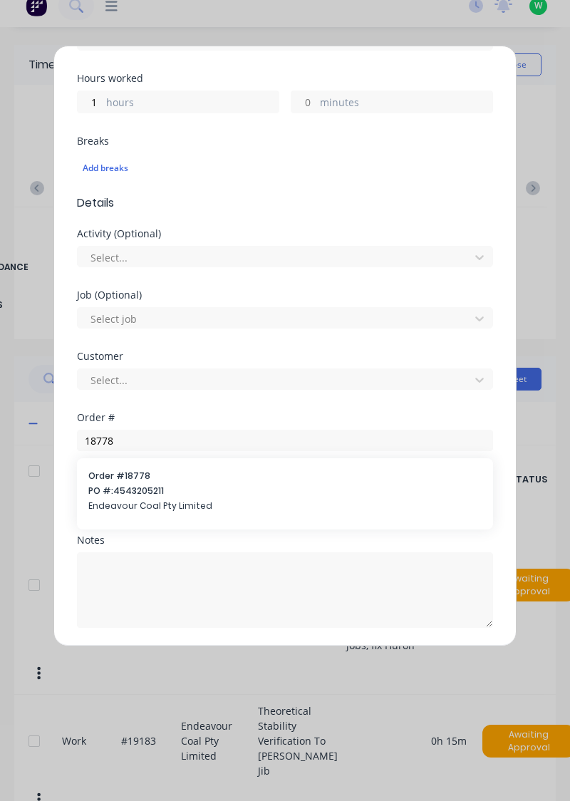
click at [144, 486] on span "PO #: 4543205211" at bounding box center [284, 491] width 393 height 13
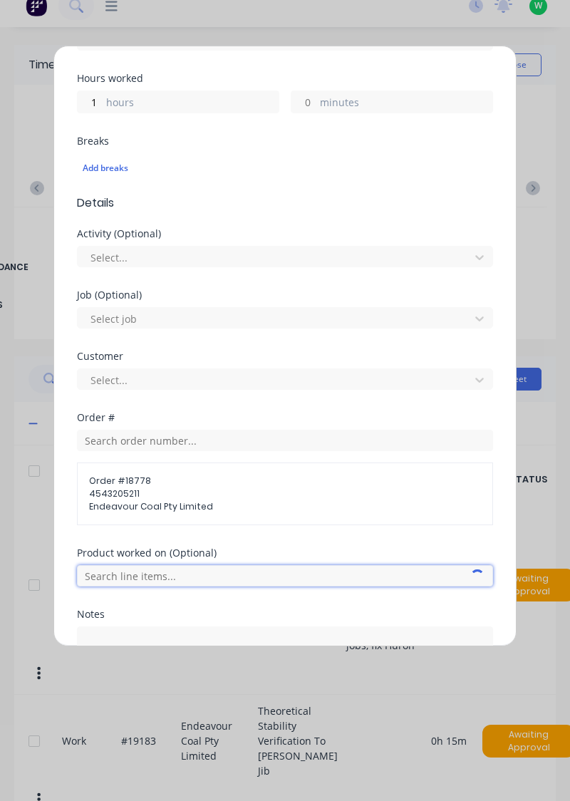
click at [163, 571] on input "text" at bounding box center [285, 575] width 416 height 21
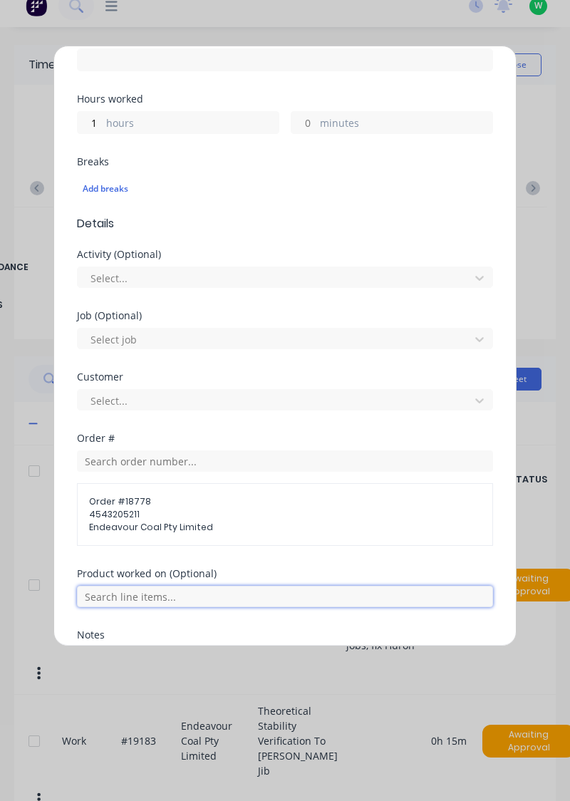
scroll to position [285, 0]
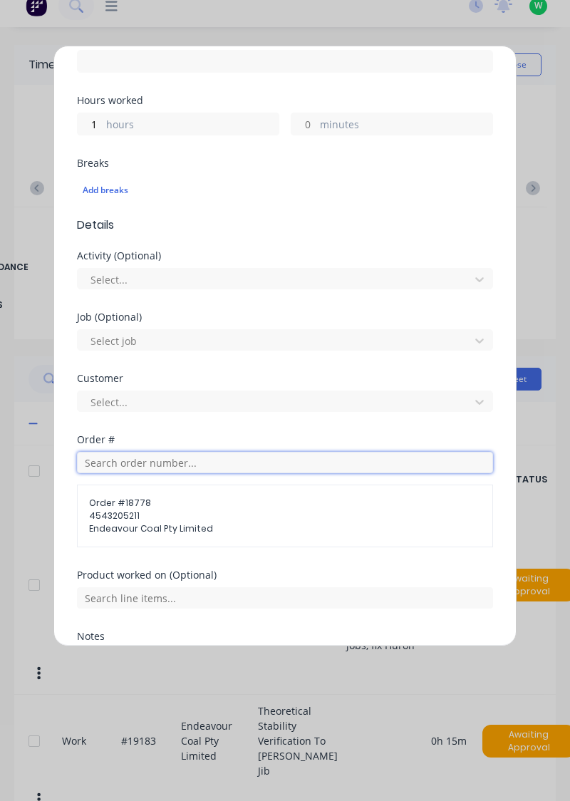
click at [192, 460] on input "text" at bounding box center [285, 462] width 416 height 21
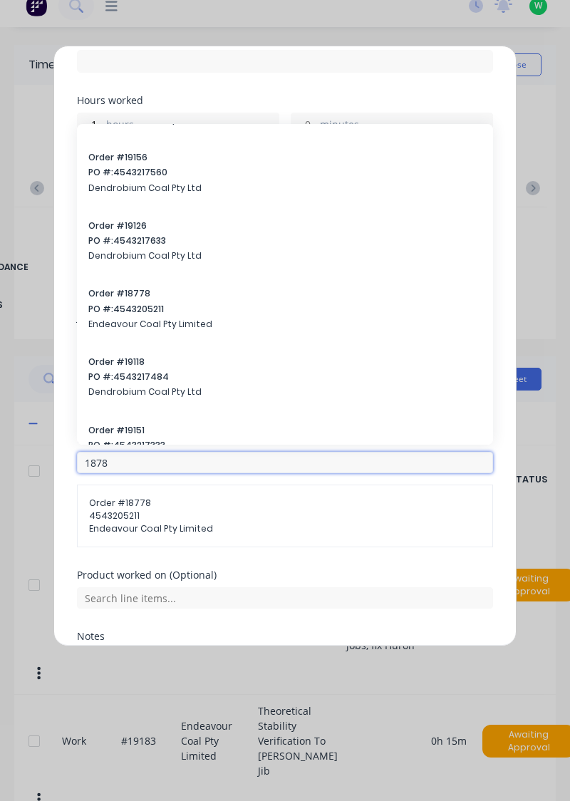
scroll to position [4197, 0]
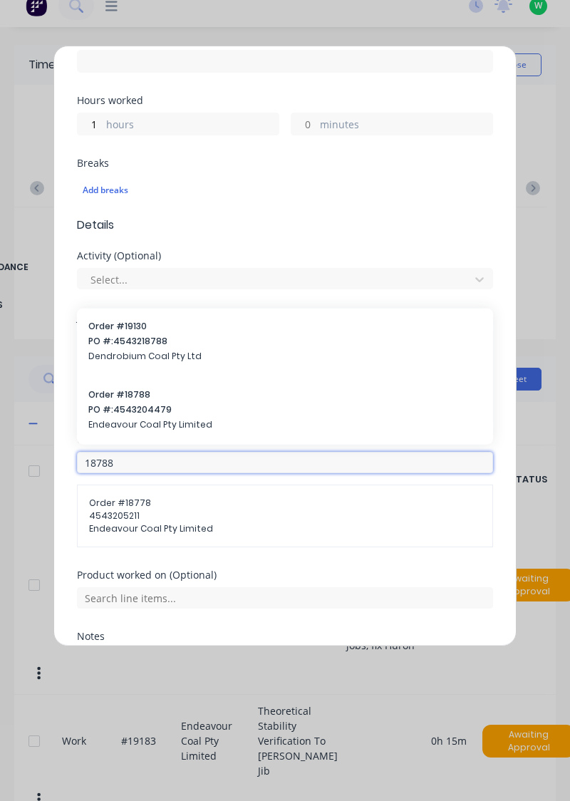
type input "18788"
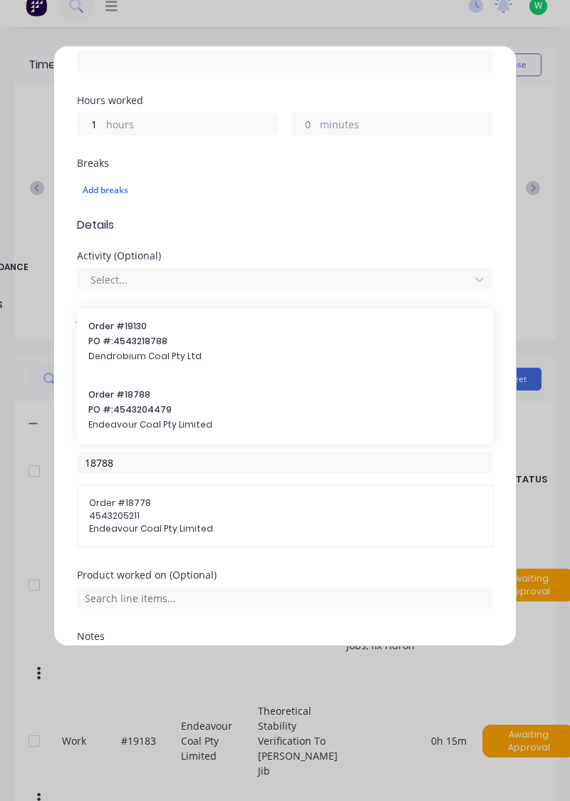
click at [157, 418] on span "Endeavour Coal Pty Limited" at bounding box center [284, 424] width 393 height 13
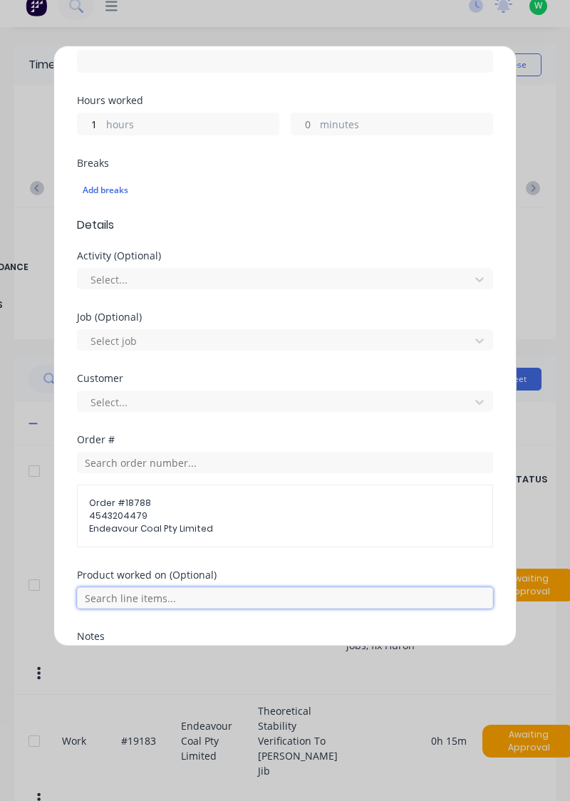
click at [156, 597] on input "text" at bounding box center [285, 597] width 416 height 21
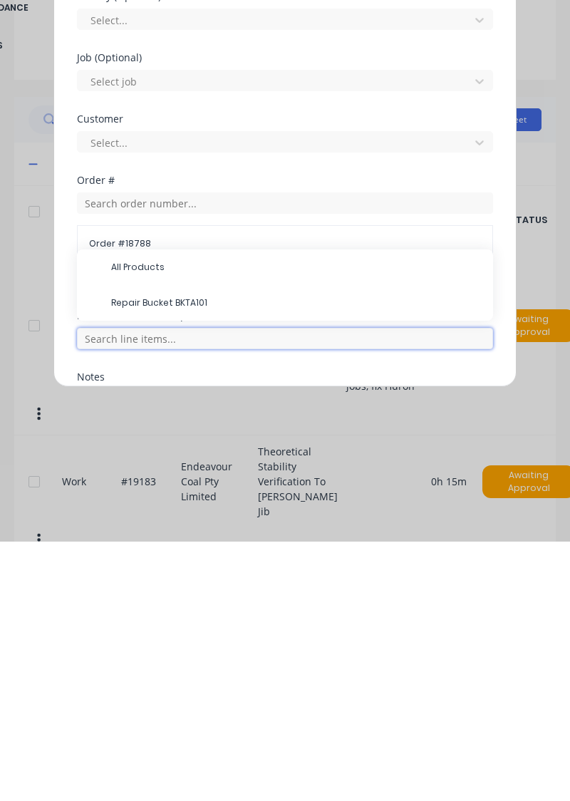
scroll to position [51, 0]
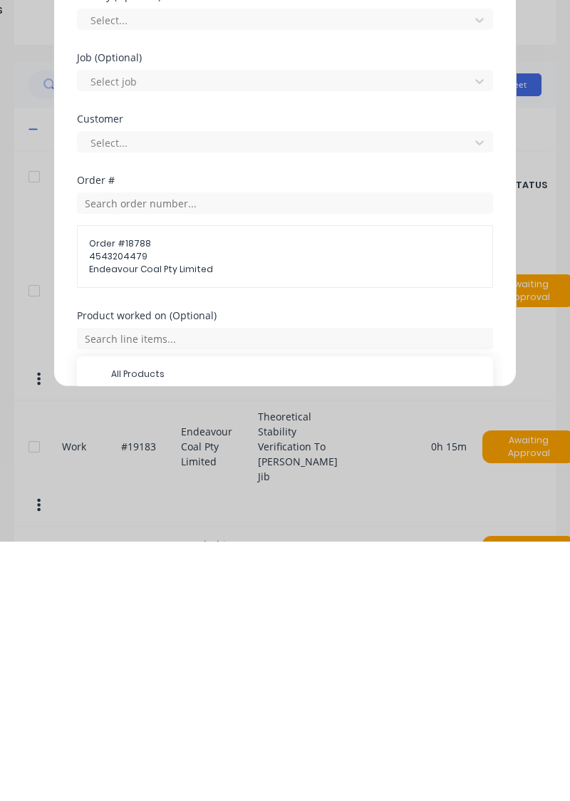
click at [187, 671] on span "Repair Bucket BKTA101" at bounding box center [296, 669] width 371 height 13
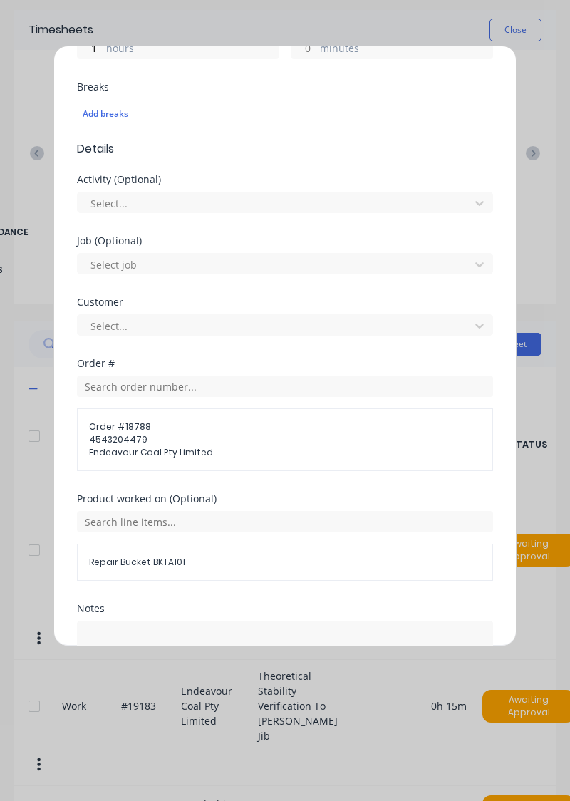
scroll to position [429, 0]
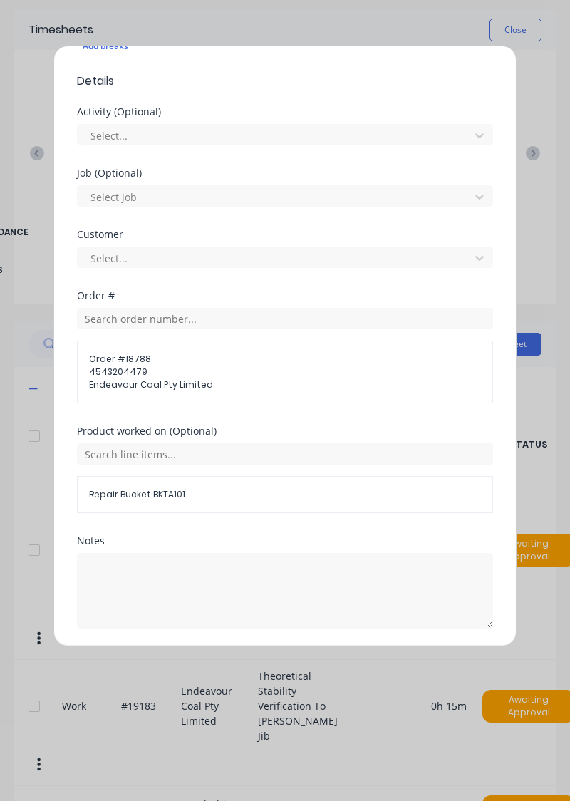
click at [276, 661] on button "Add manual time entry" at bounding box center [251, 662] width 120 height 23
